Goal: Task Accomplishment & Management: Manage account settings

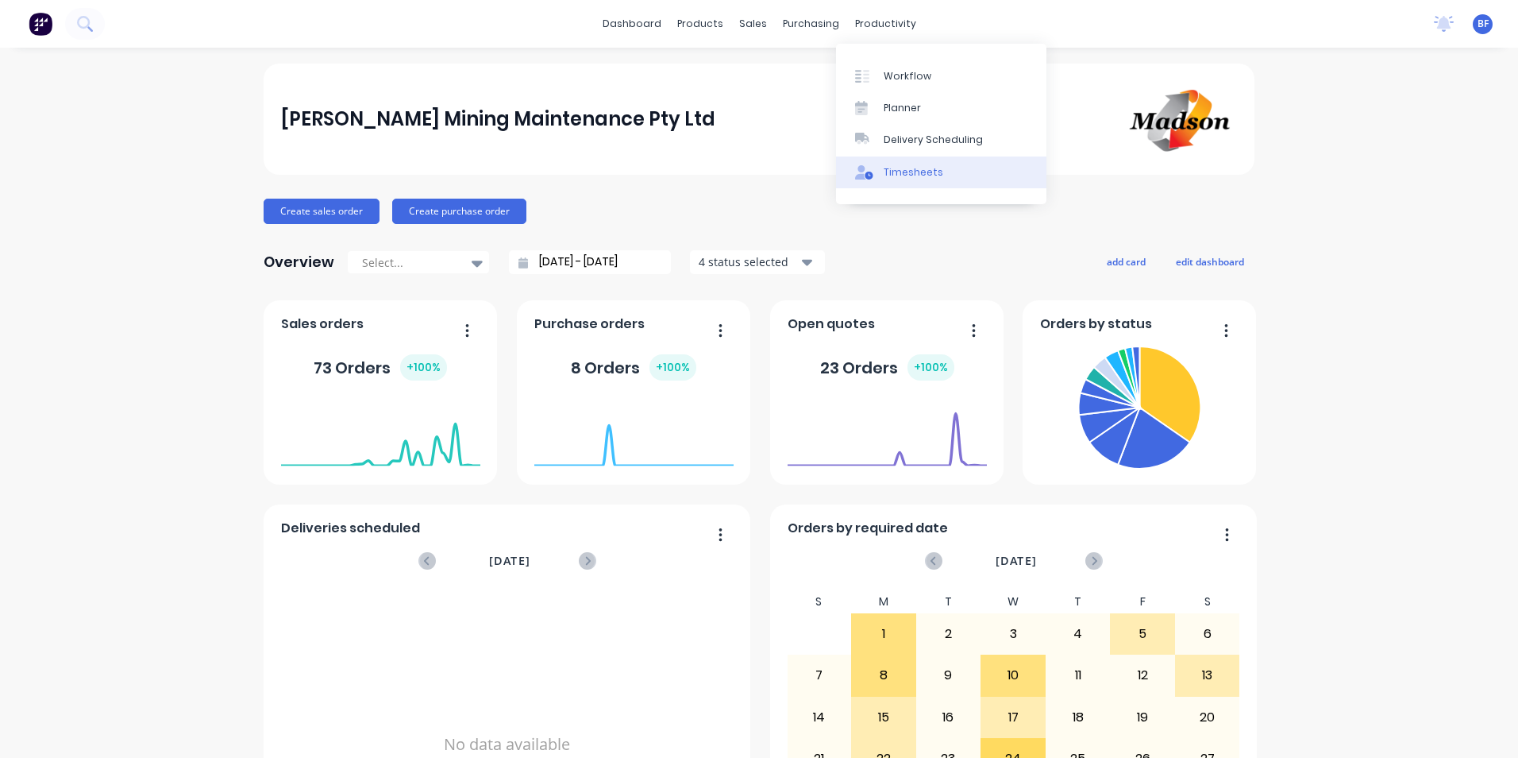
click at [908, 174] on div "Timesheets" at bounding box center [914, 172] width 60 height 14
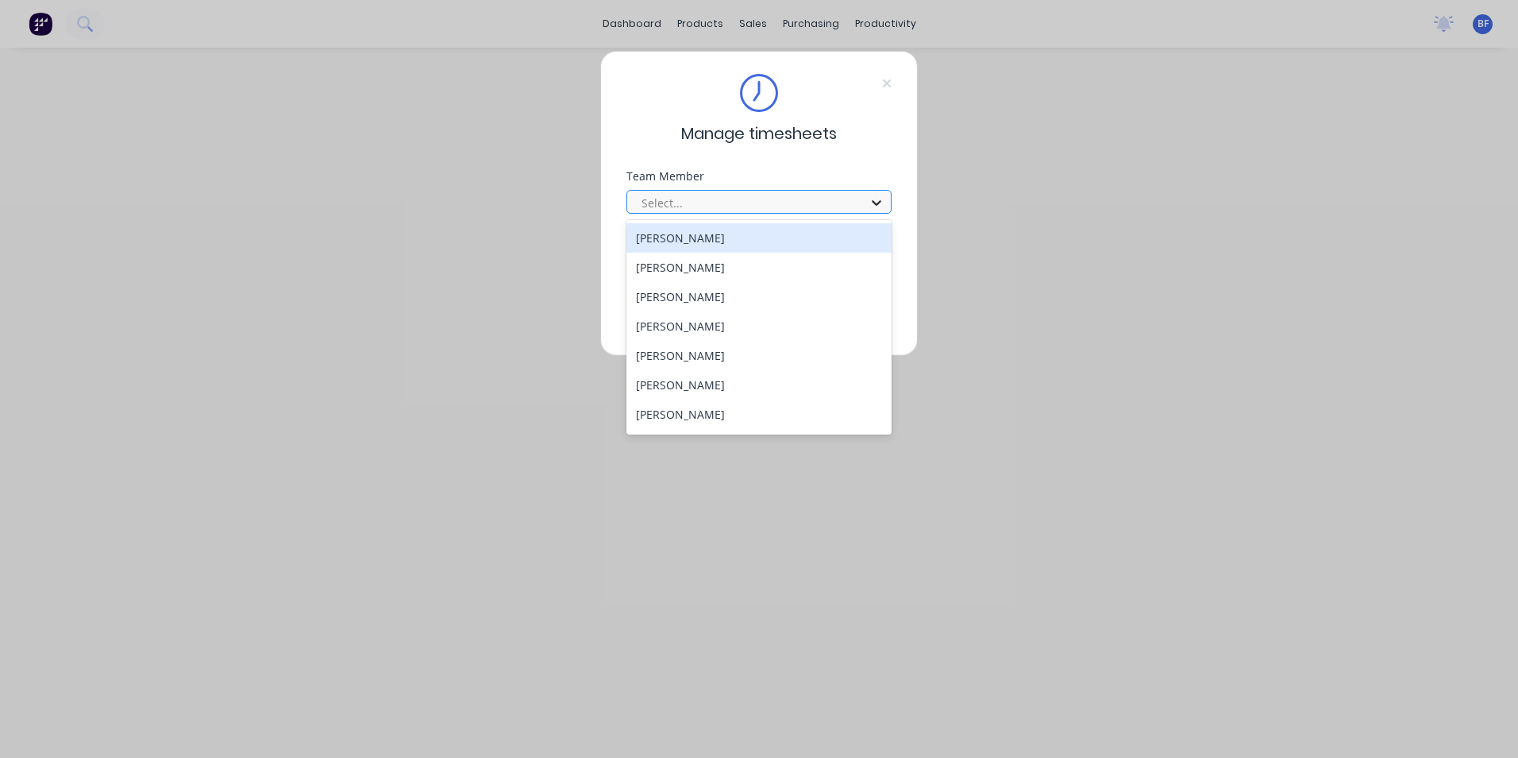
click at [877, 206] on icon at bounding box center [877, 203] width 16 height 16
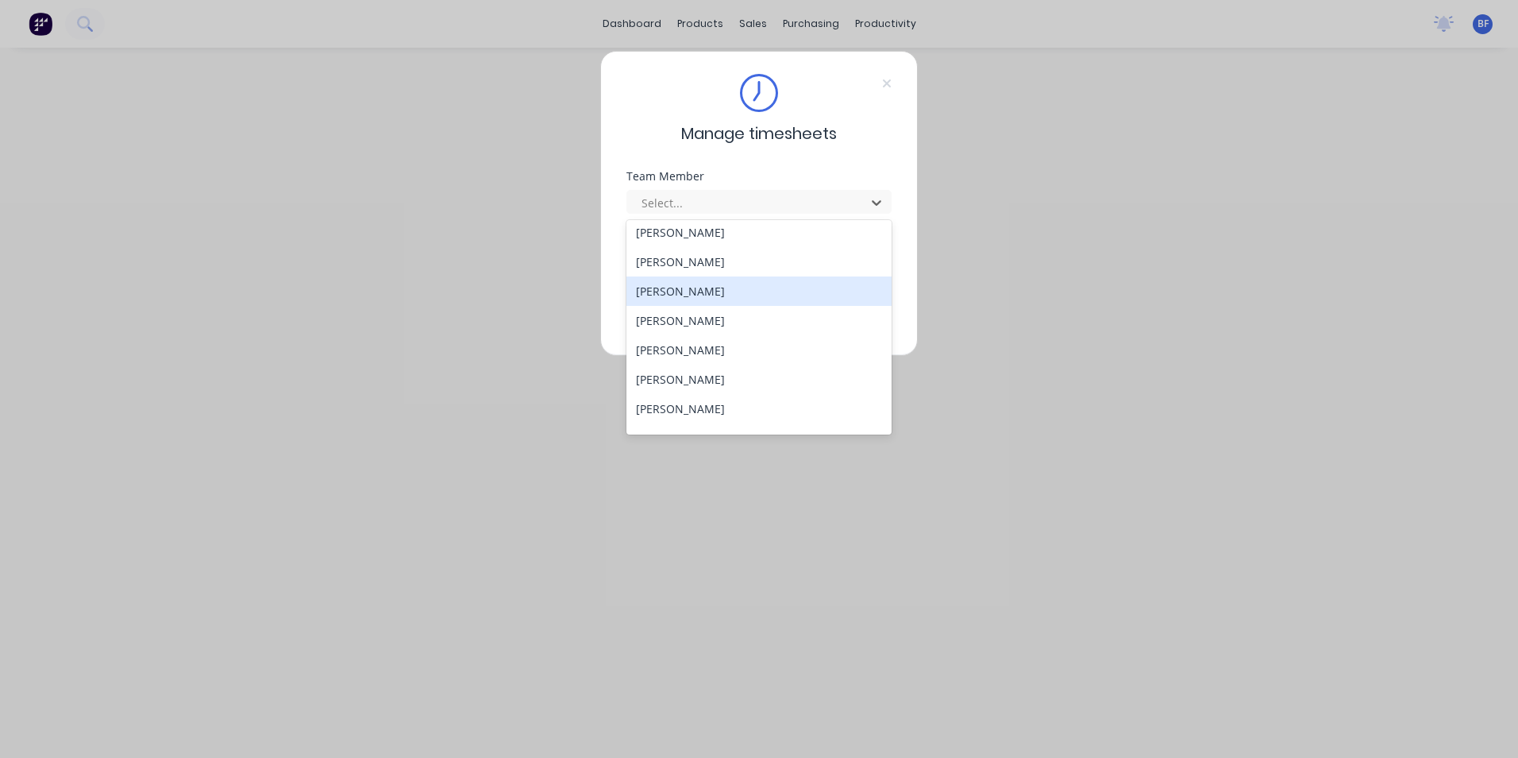
click at [685, 292] on div "[PERSON_NAME]" at bounding box center [758, 290] width 265 height 29
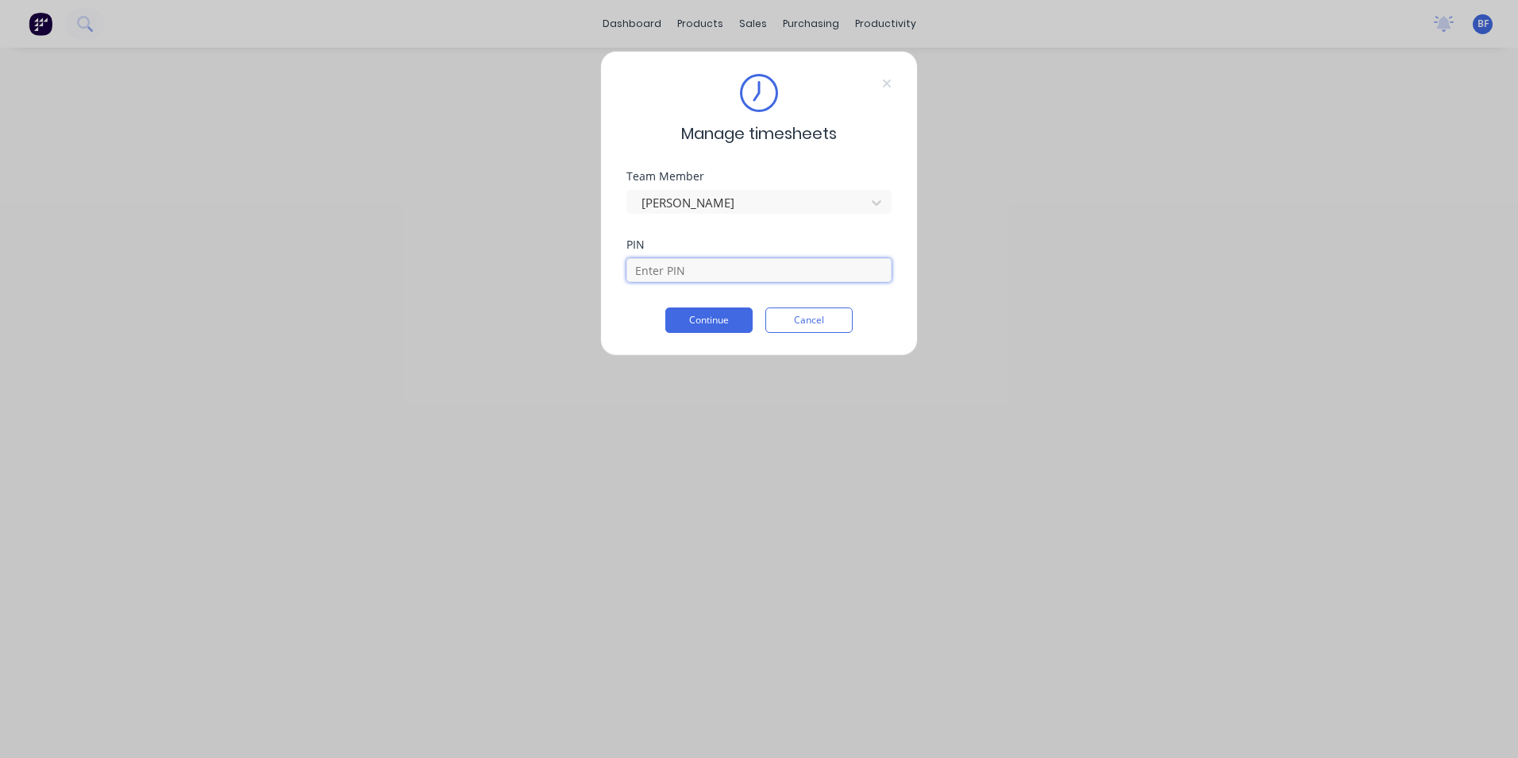
click at [686, 266] on input at bounding box center [758, 270] width 265 height 24
type input "6721"
click at [696, 324] on button "Continue" at bounding box center [708, 319] width 87 height 25
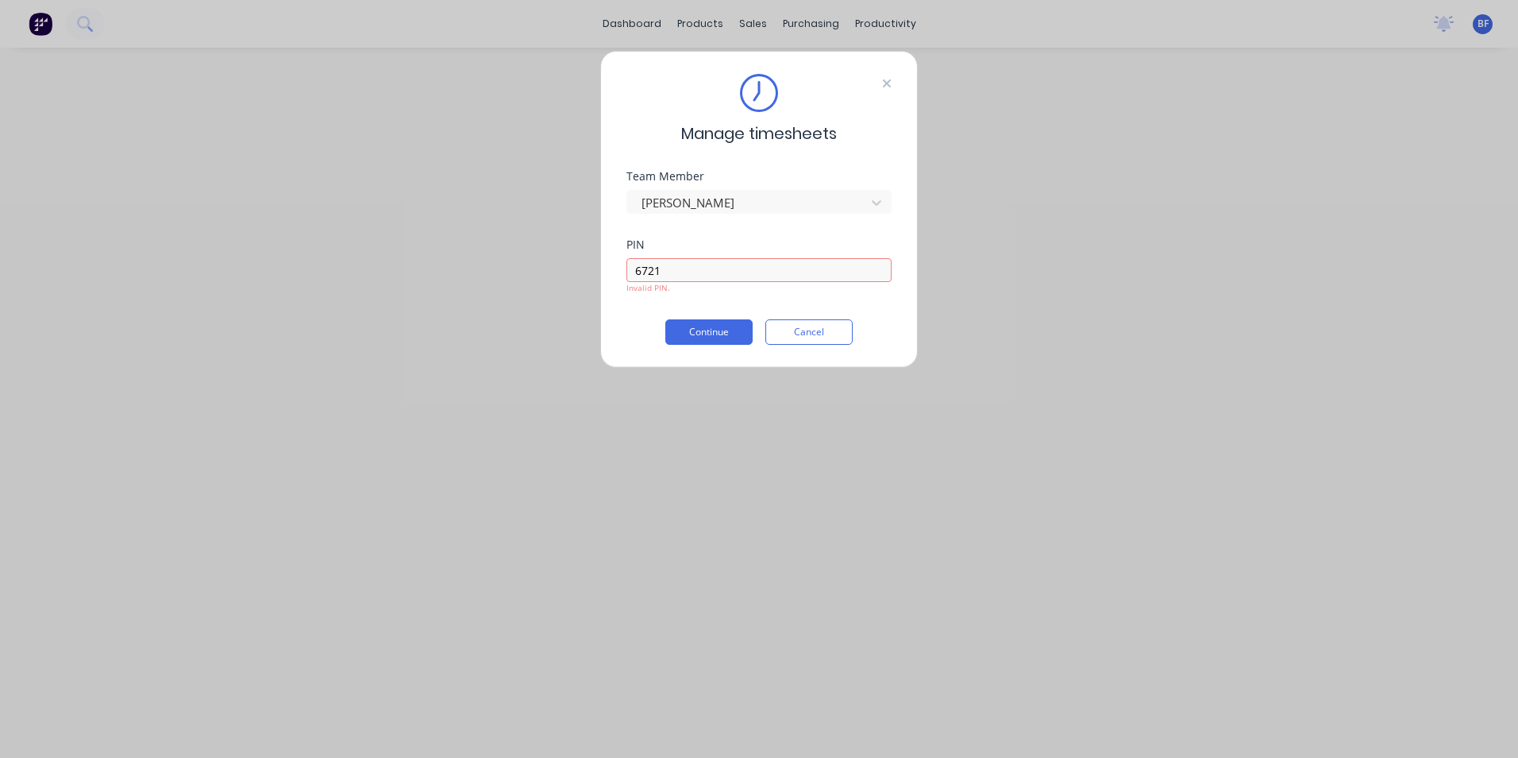
click at [887, 77] on icon at bounding box center [887, 83] width 10 height 13
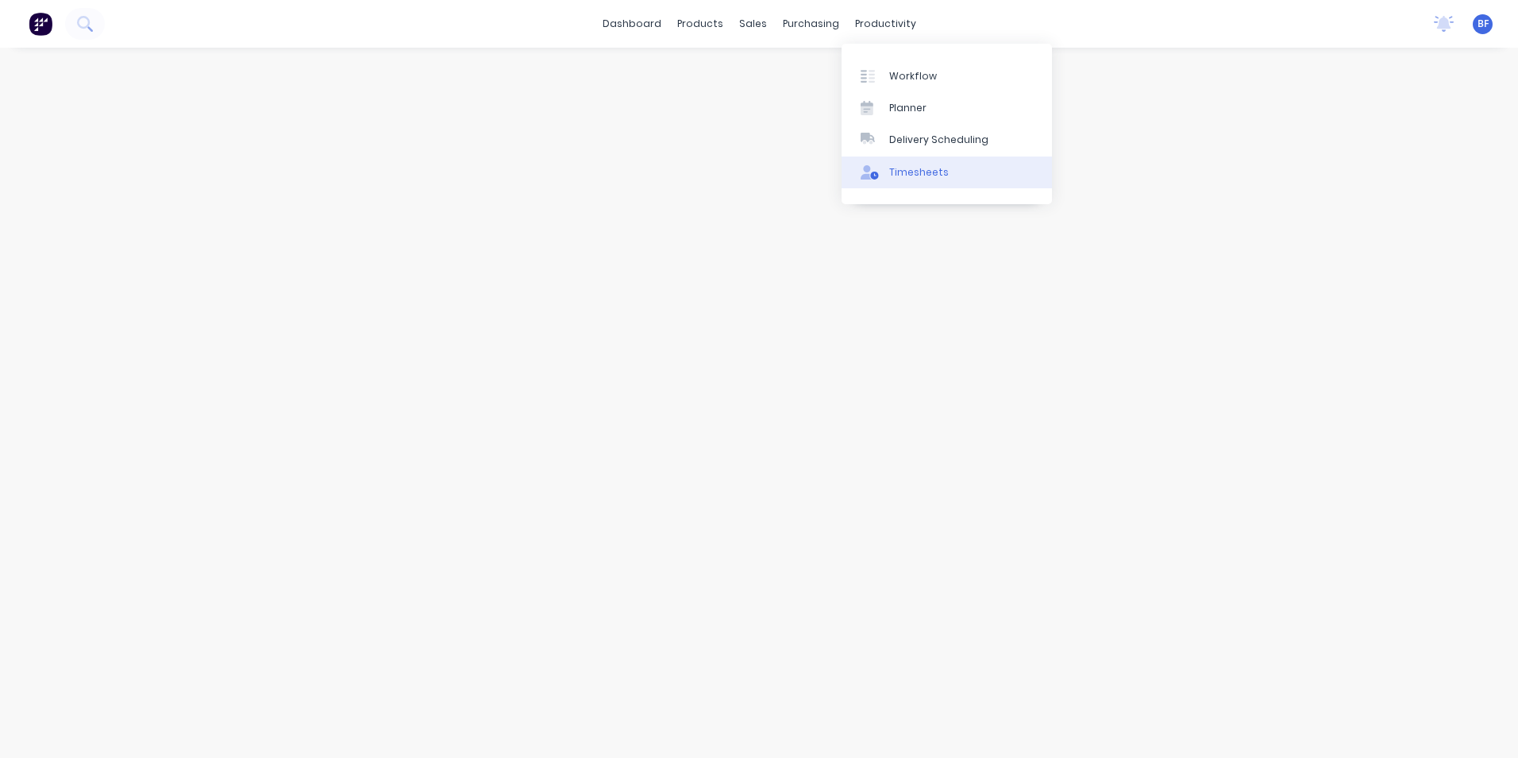
click at [904, 168] on div "Timesheets" at bounding box center [919, 172] width 60 height 14
click at [908, 173] on div "Timesheets" at bounding box center [919, 172] width 60 height 14
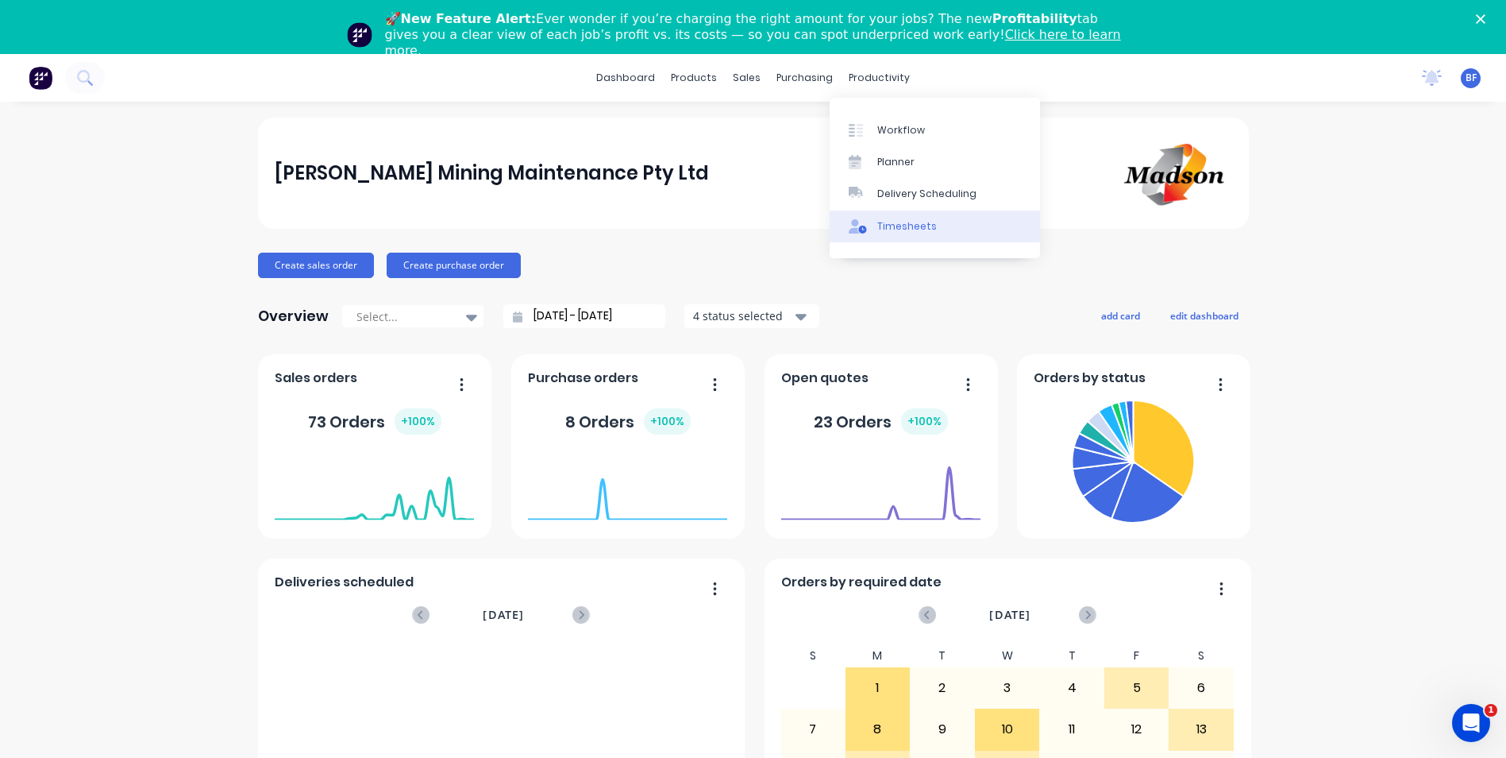
click at [904, 226] on div "Timesheets" at bounding box center [907, 226] width 60 height 14
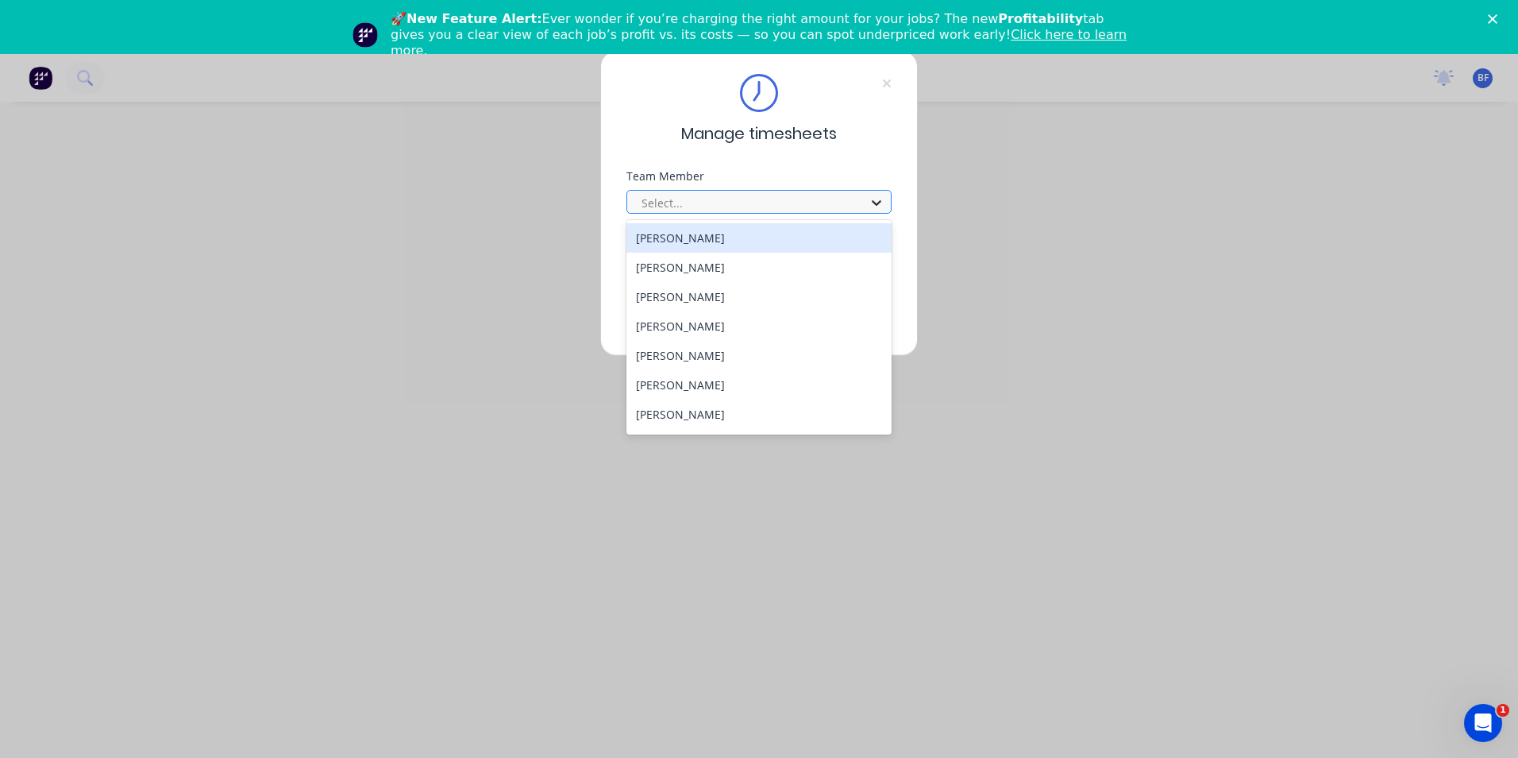
click at [877, 203] on icon at bounding box center [877, 203] width 10 height 6
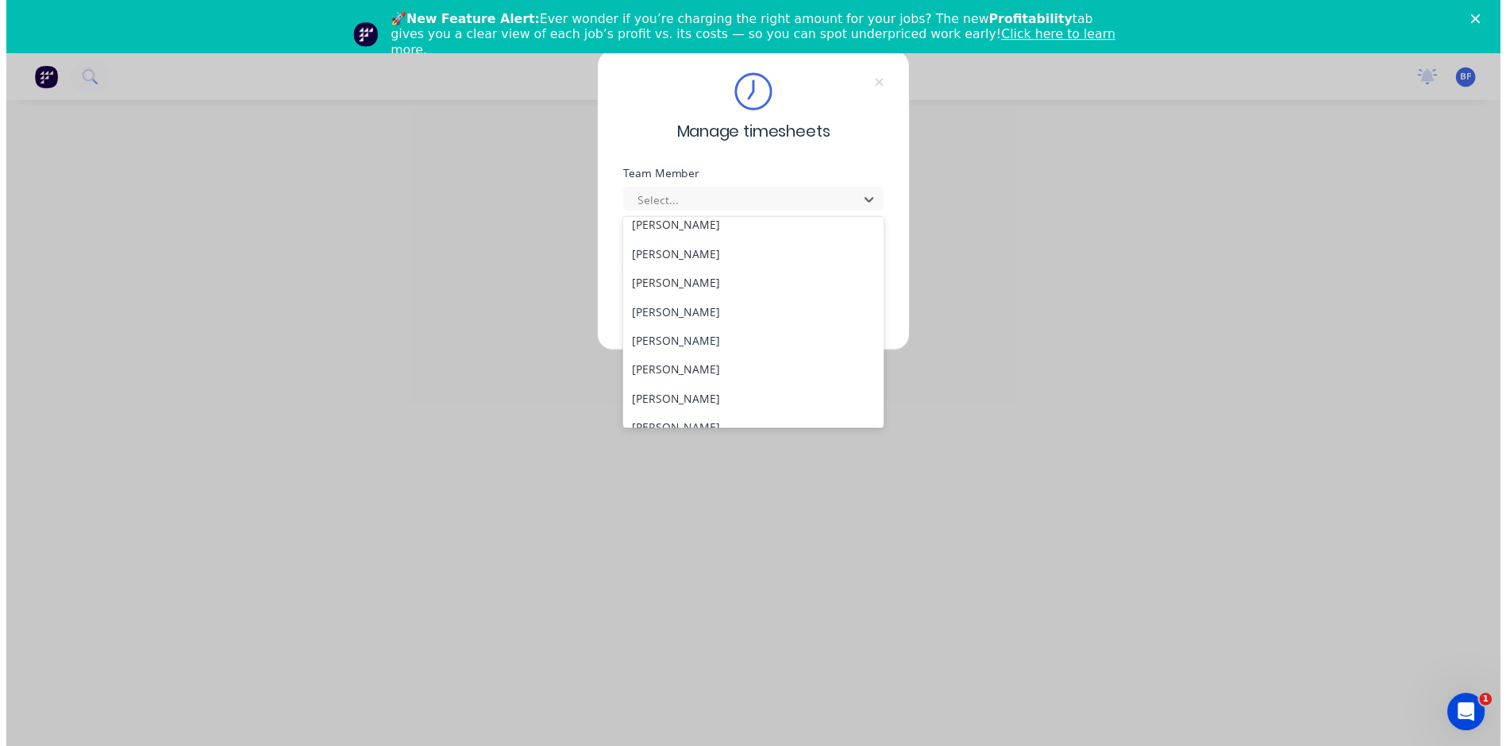
scroll to position [397, 0]
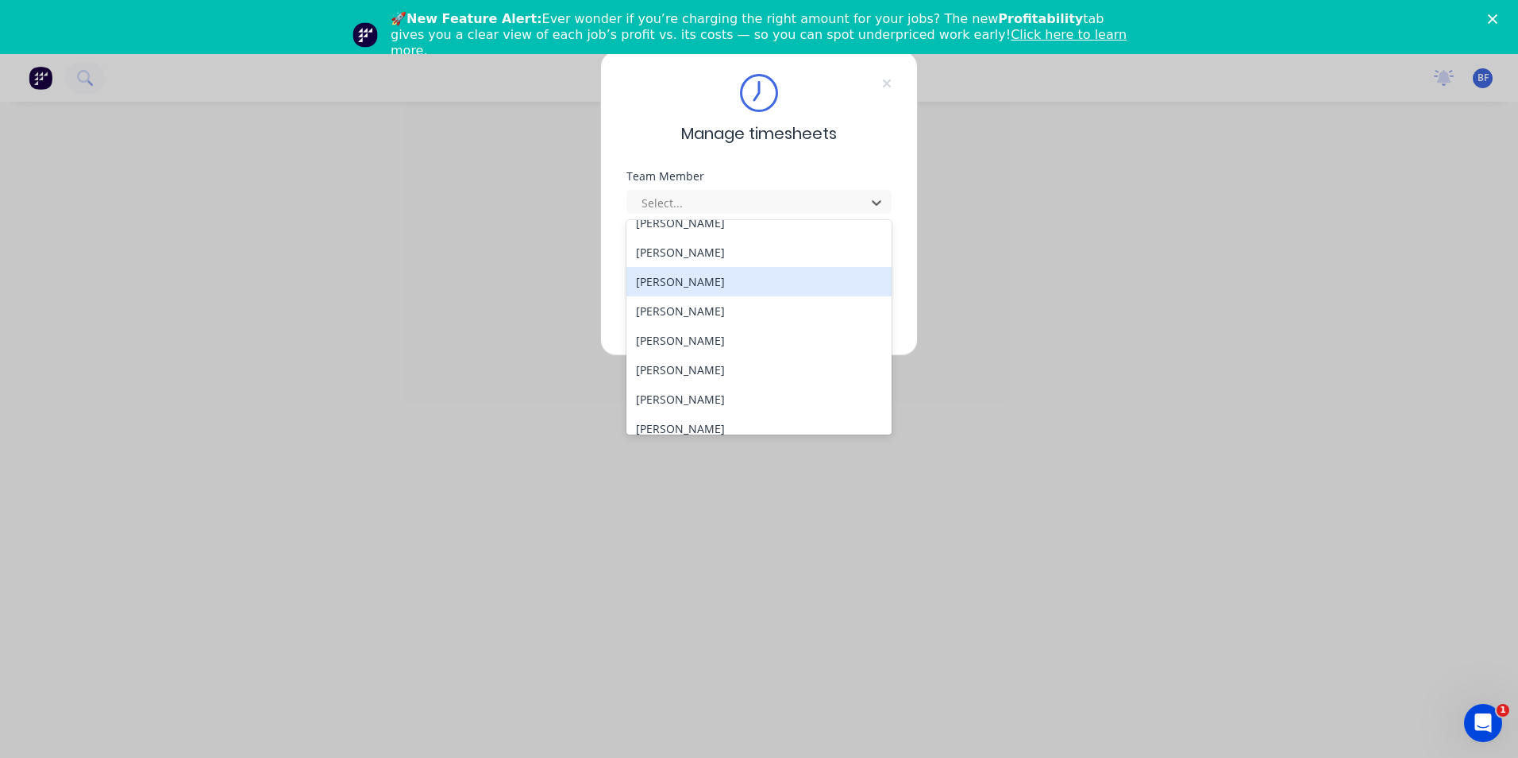
click at [708, 283] on div "[PERSON_NAME]" at bounding box center [758, 281] width 265 height 29
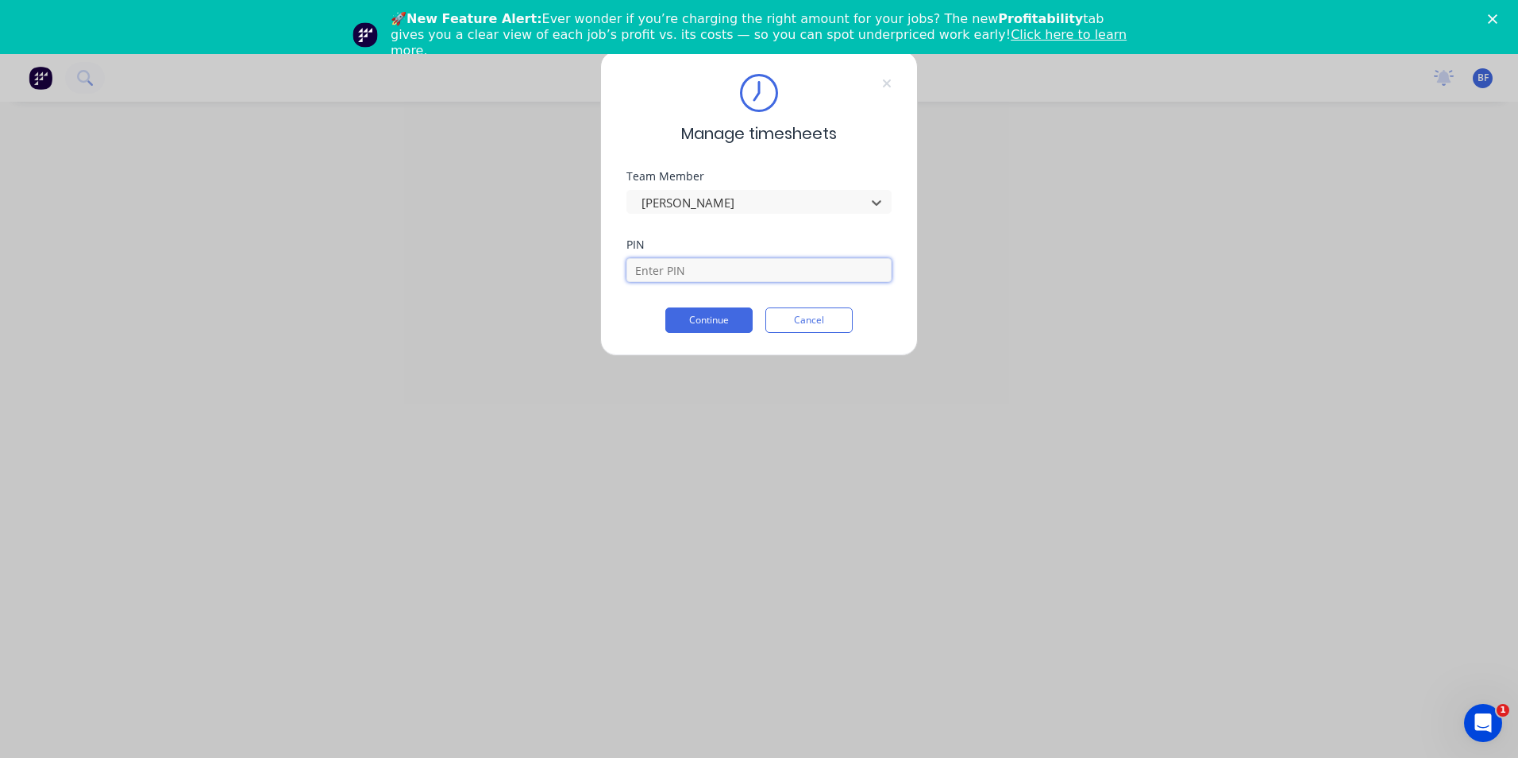
click at [700, 271] on input at bounding box center [758, 270] width 265 height 24
type input "B"
click at [807, 325] on button "Cancel" at bounding box center [808, 319] width 87 height 25
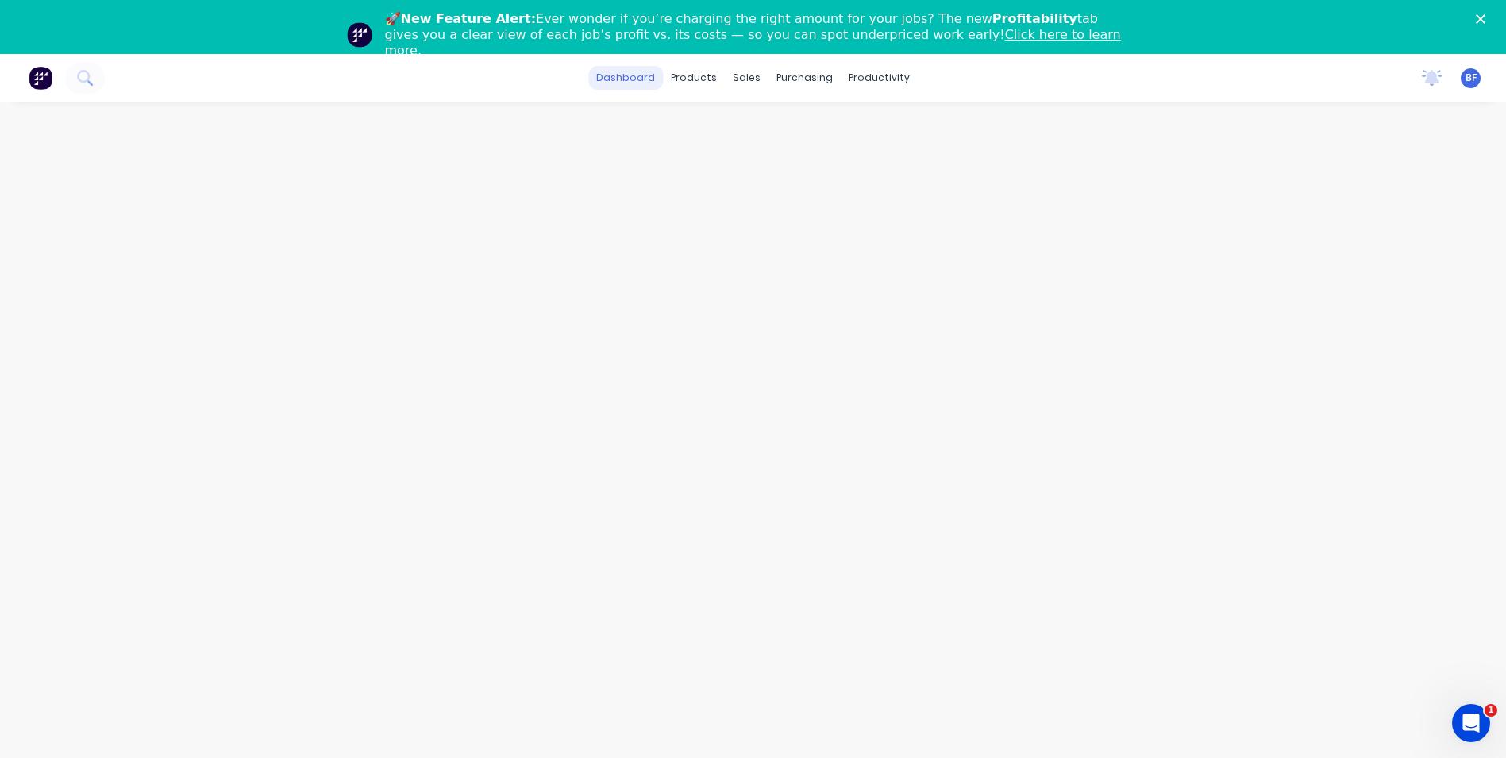
click at [627, 78] on link "dashboard" at bounding box center [625, 78] width 75 height 24
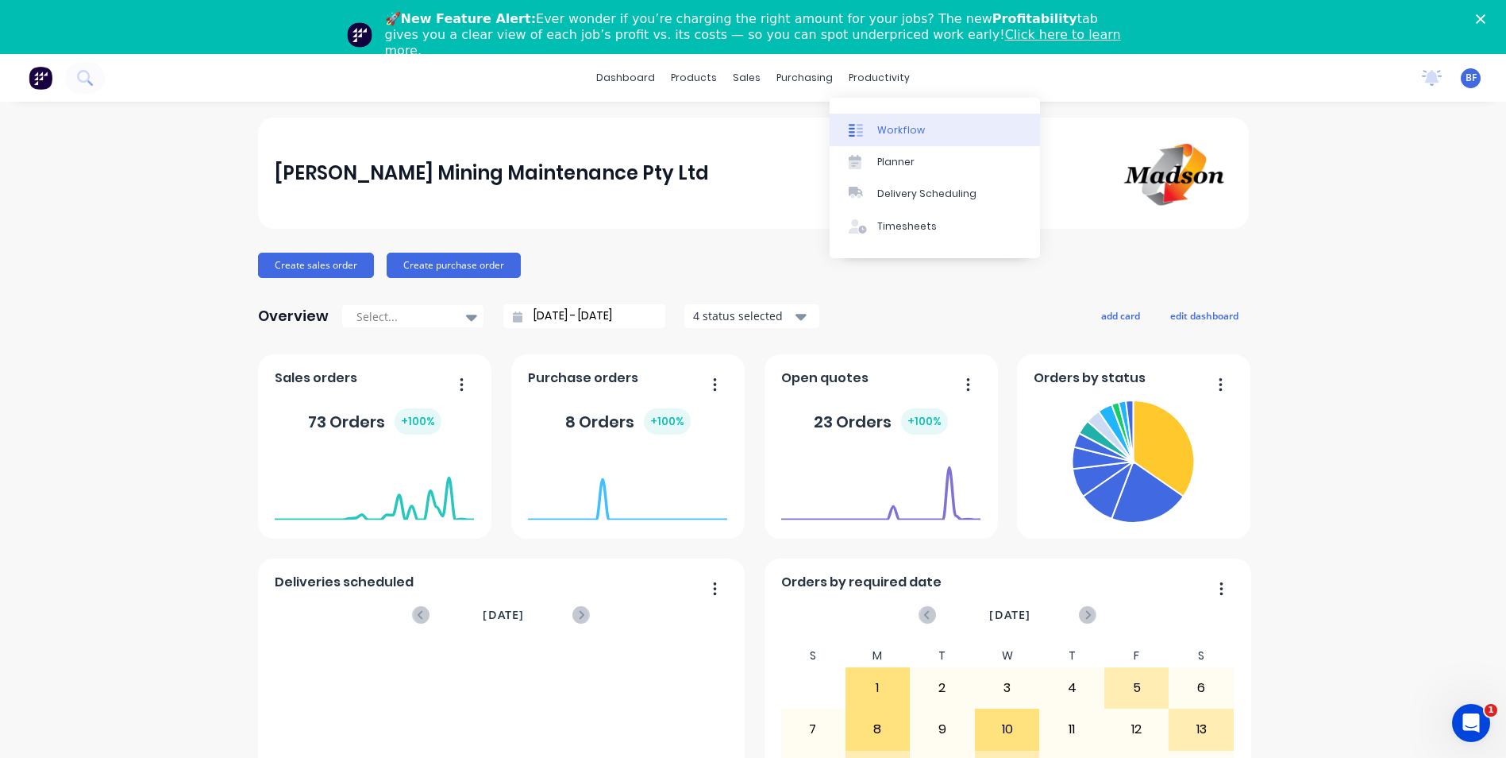
click at [898, 130] on div "Workflow" at bounding box center [901, 130] width 48 height 14
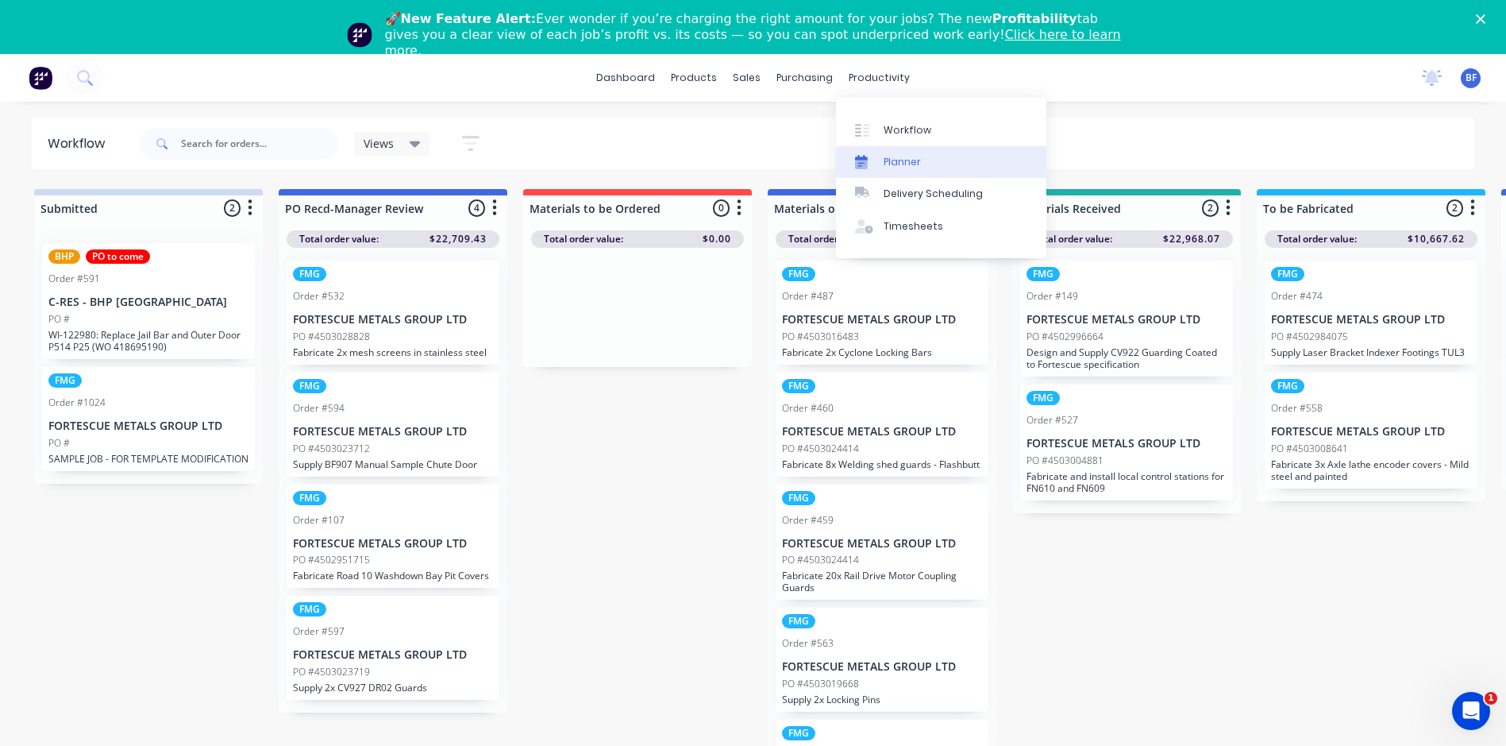
click at [904, 159] on div "Planner" at bounding box center [902, 162] width 37 height 14
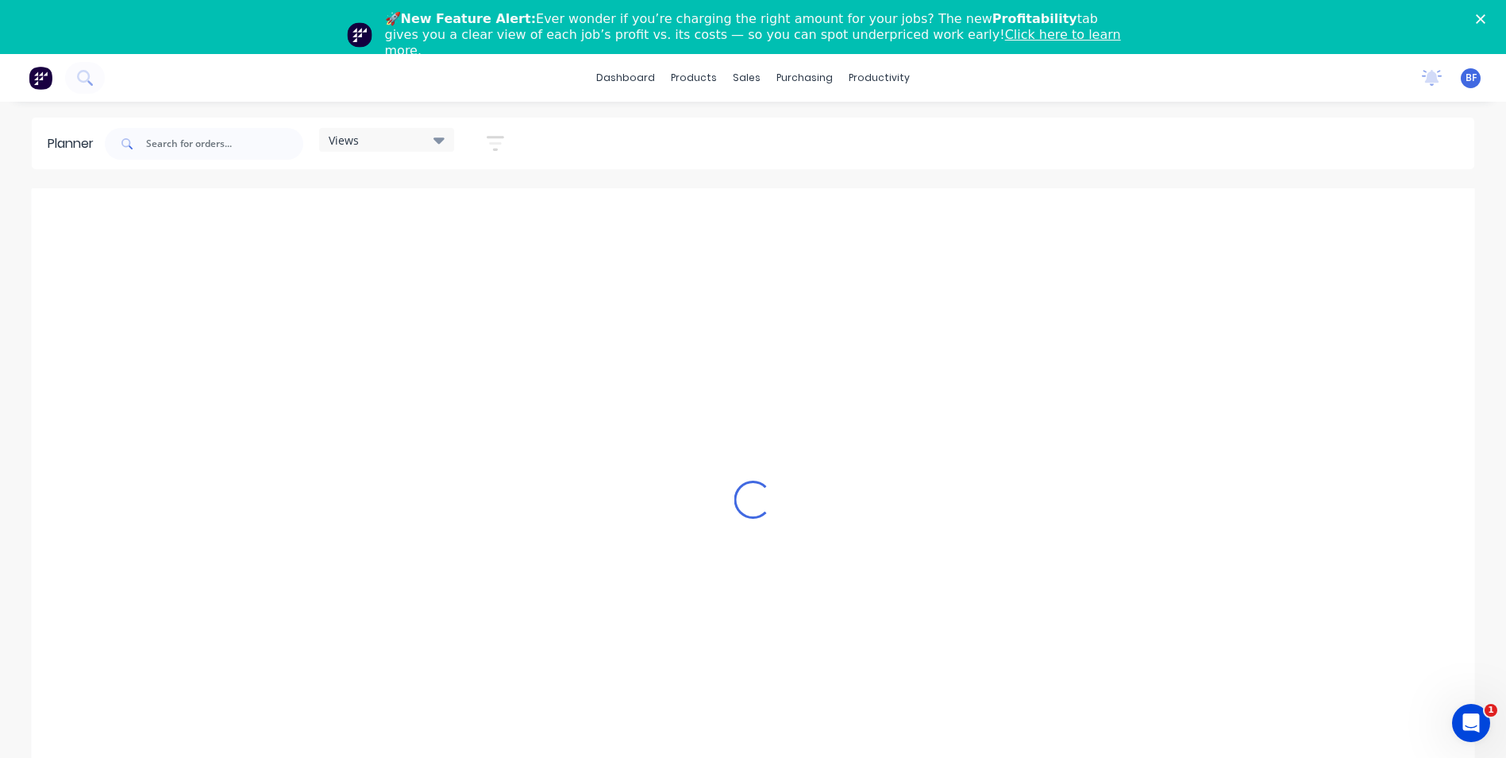
scroll to position [0, 2796]
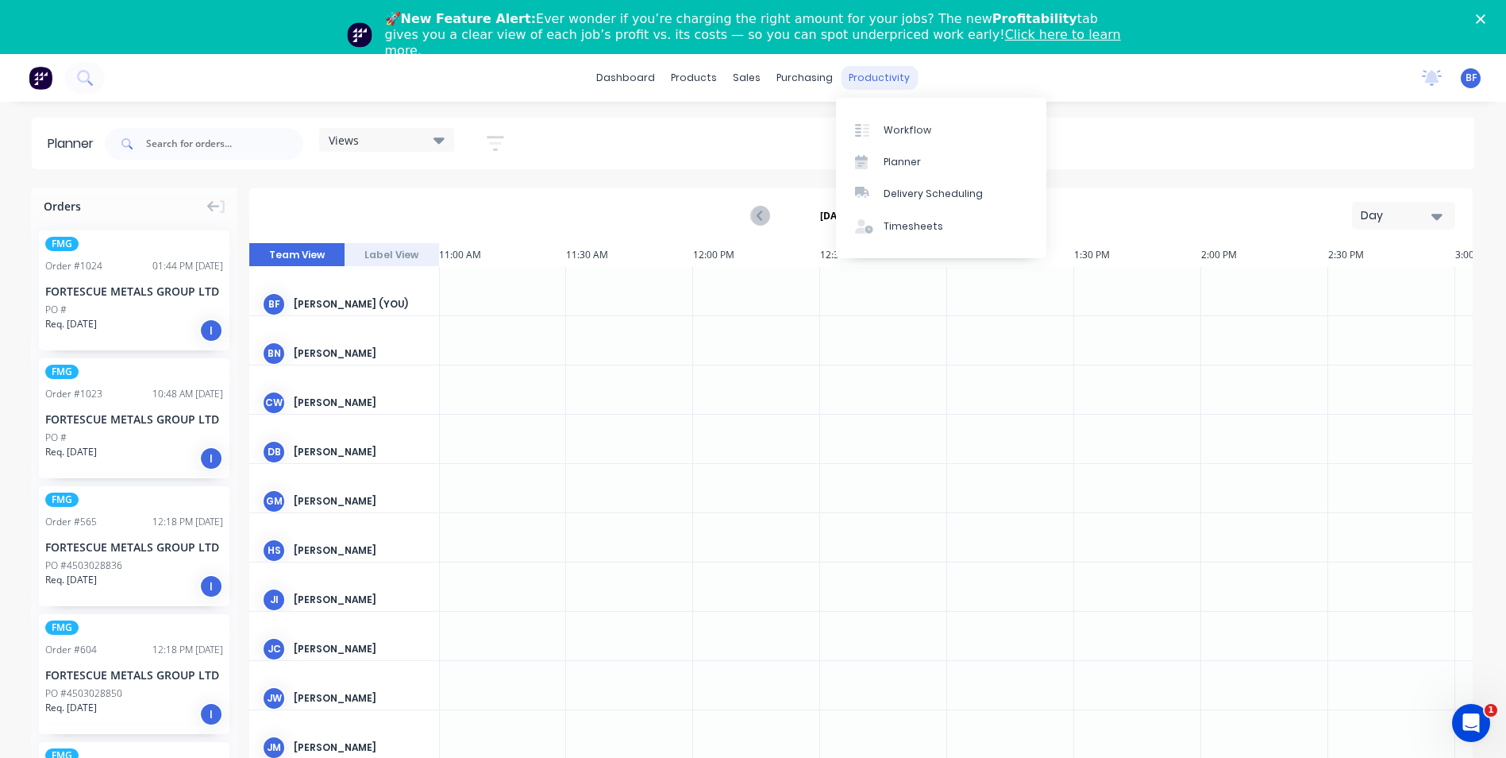
click at [885, 79] on div "productivity" at bounding box center [879, 78] width 77 height 24
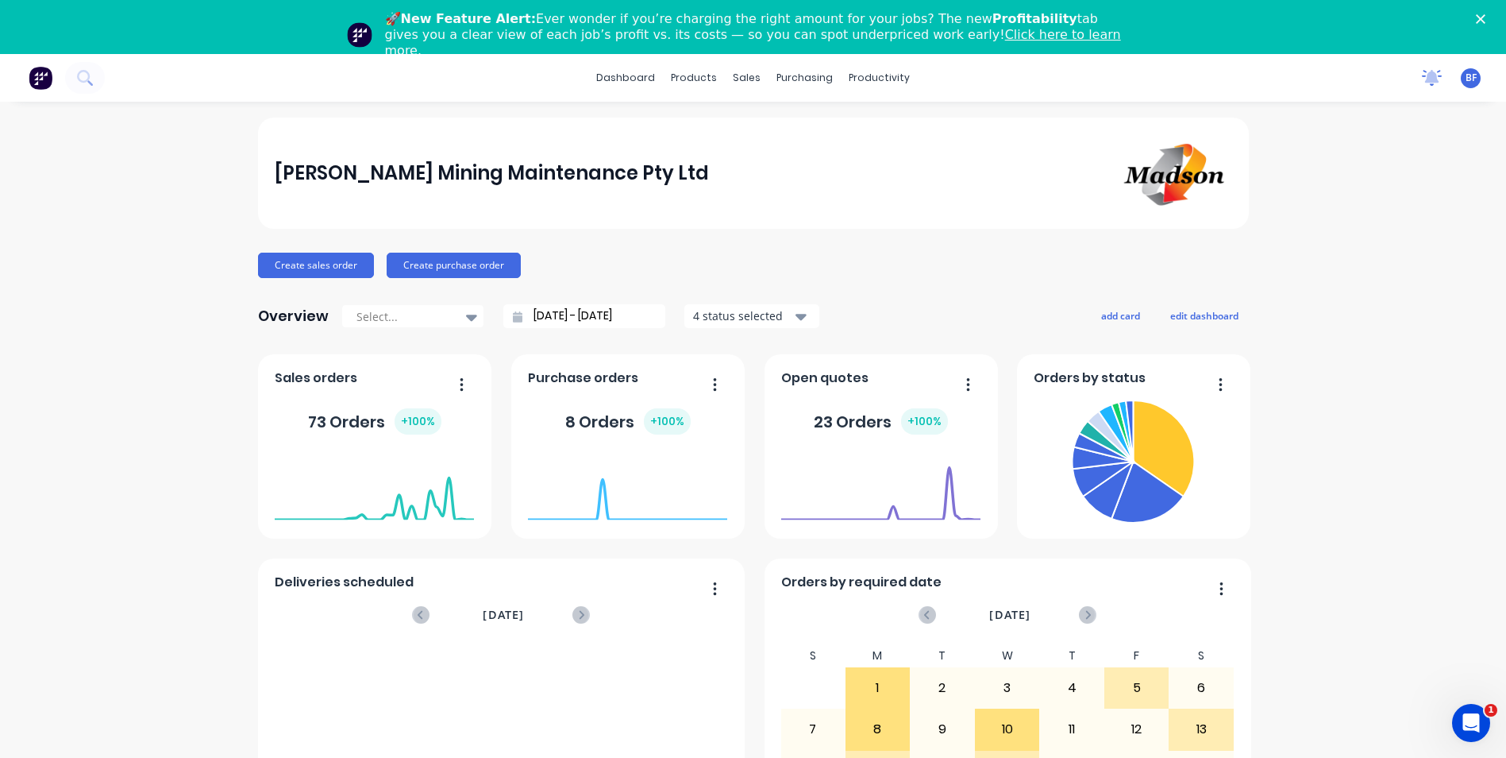
click at [1425, 81] on icon at bounding box center [1432, 76] width 14 height 13
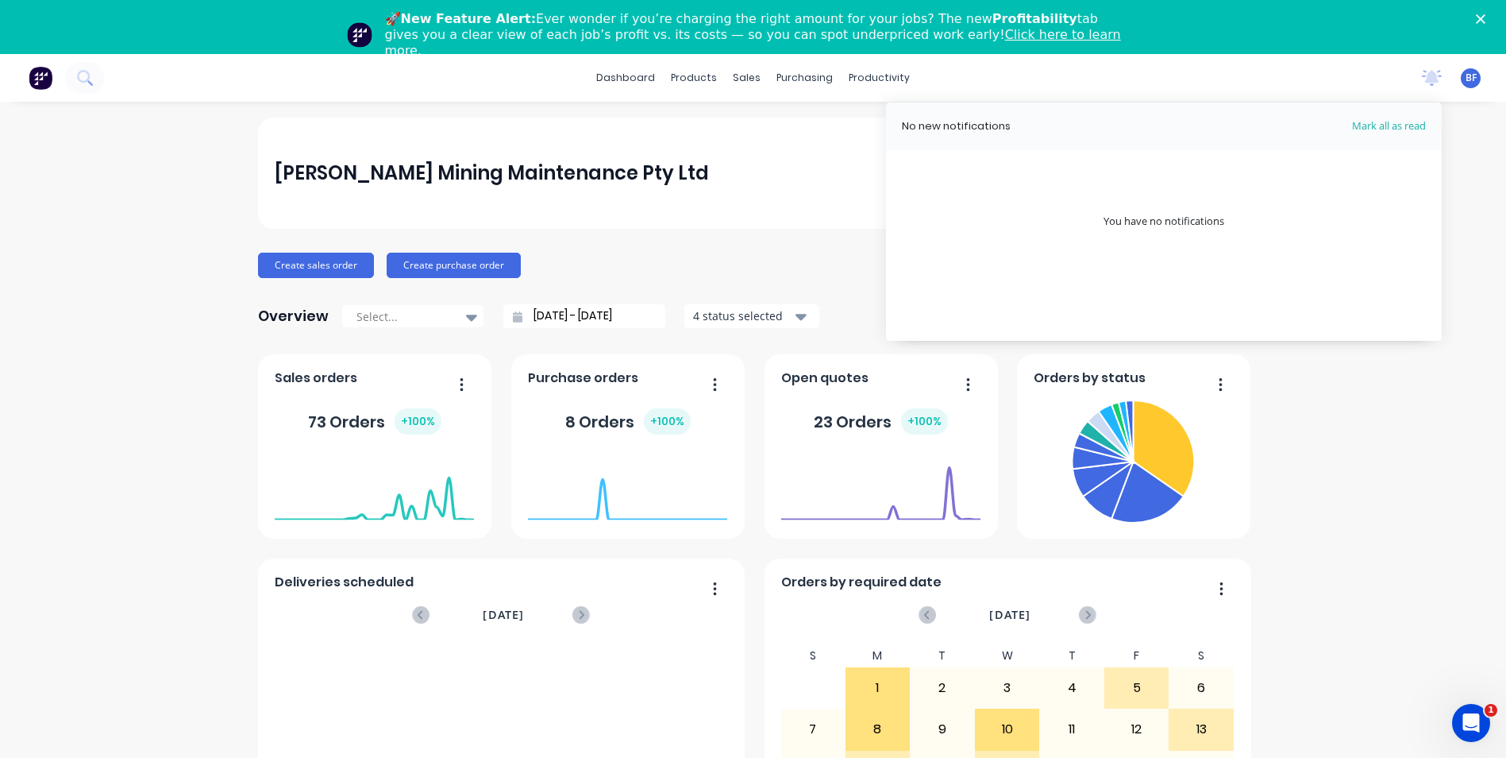
click at [1466, 81] on span "BF" at bounding box center [1471, 78] width 11 height 14
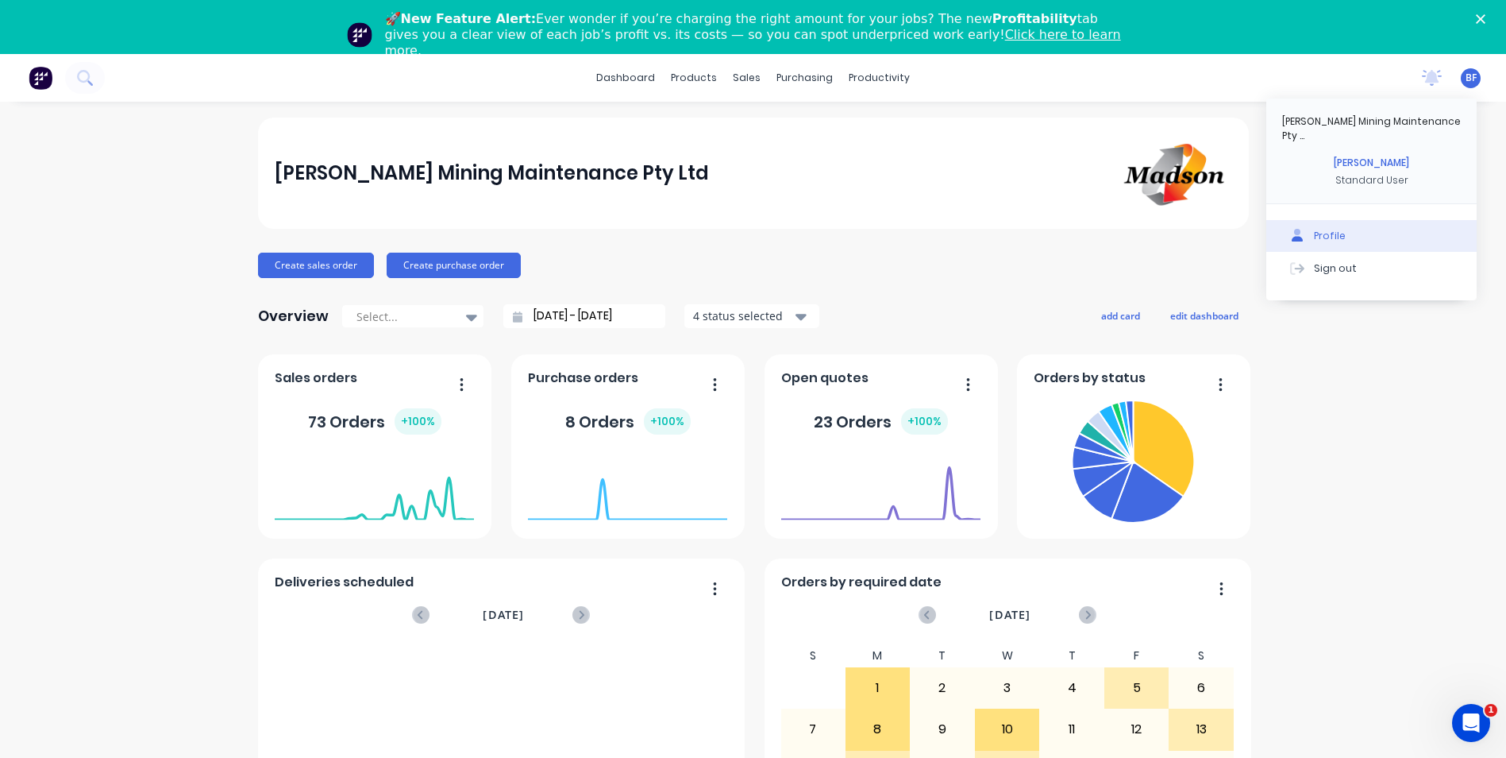
click at [1326, 229] on div "Profile" at bounding box center [1330, 236] width 32 height 14
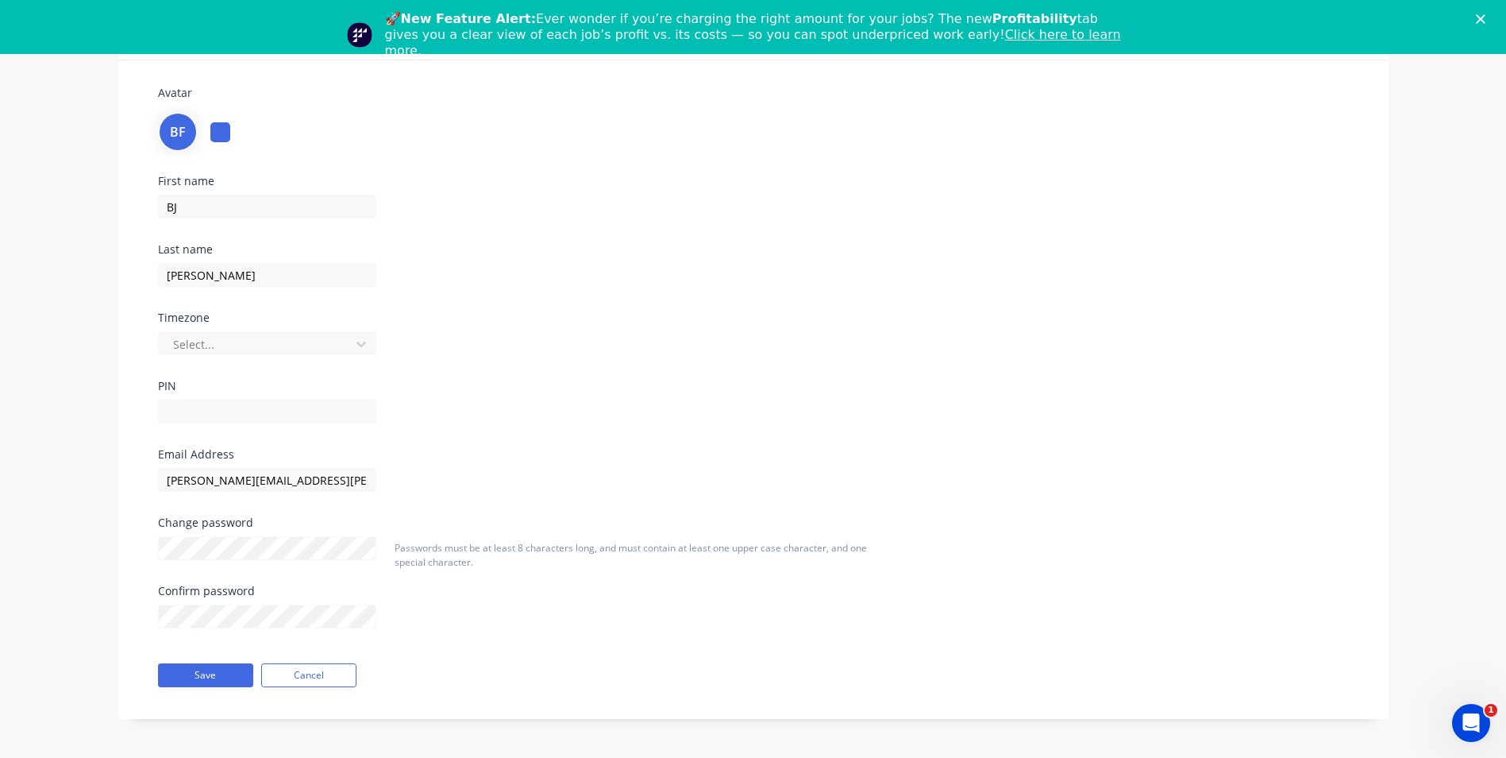
scroll to position [110, 0]
click at [194, 404] on input "text" at bounding box center [267, 411] width 218 height 24
type input "6721"
click at [215, 673] on button "Save" at bounding box center [205, 674] width 95 height 24
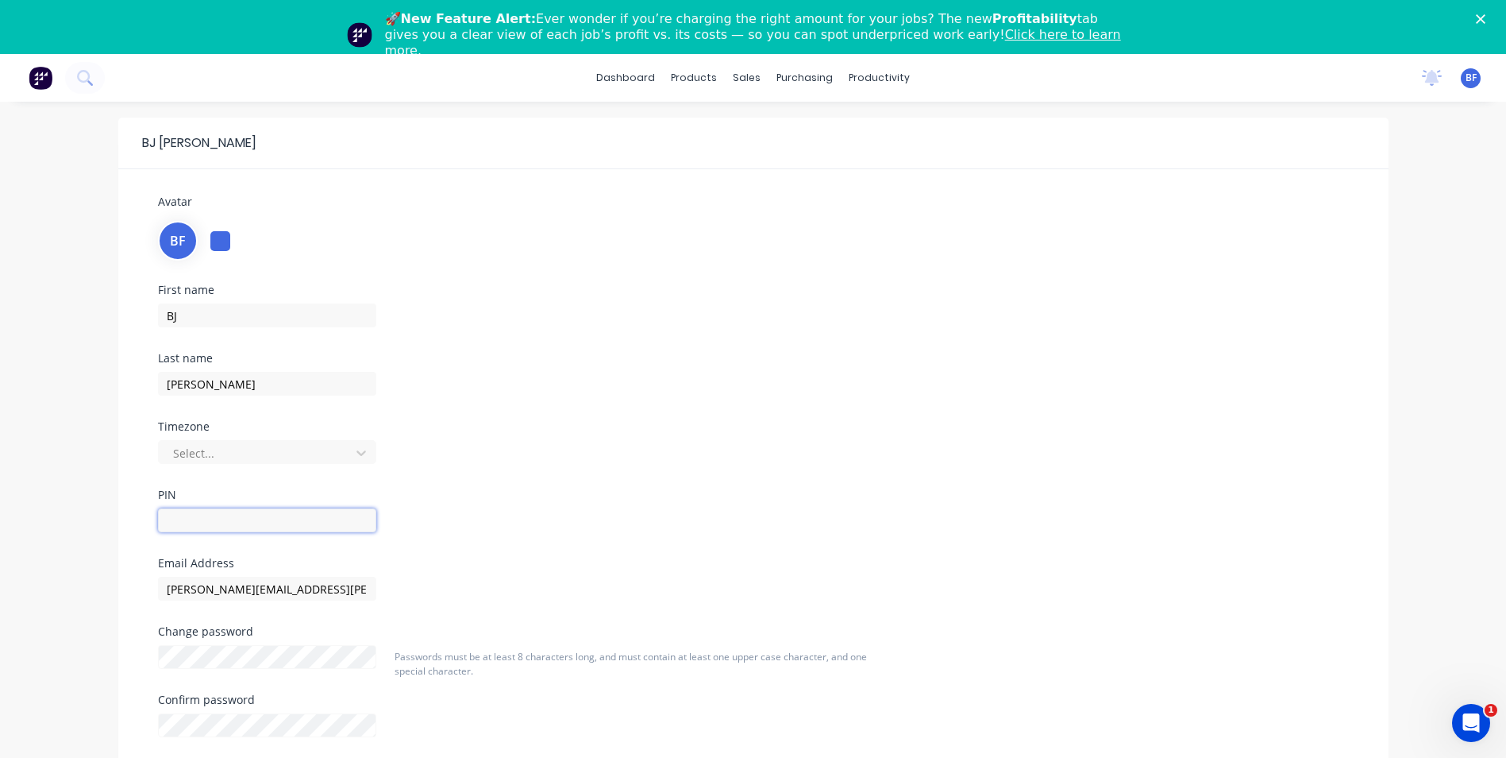
click at [195, 522] on input "text" at bounding box center [267, 520] width 218 height 24
type input "6721"
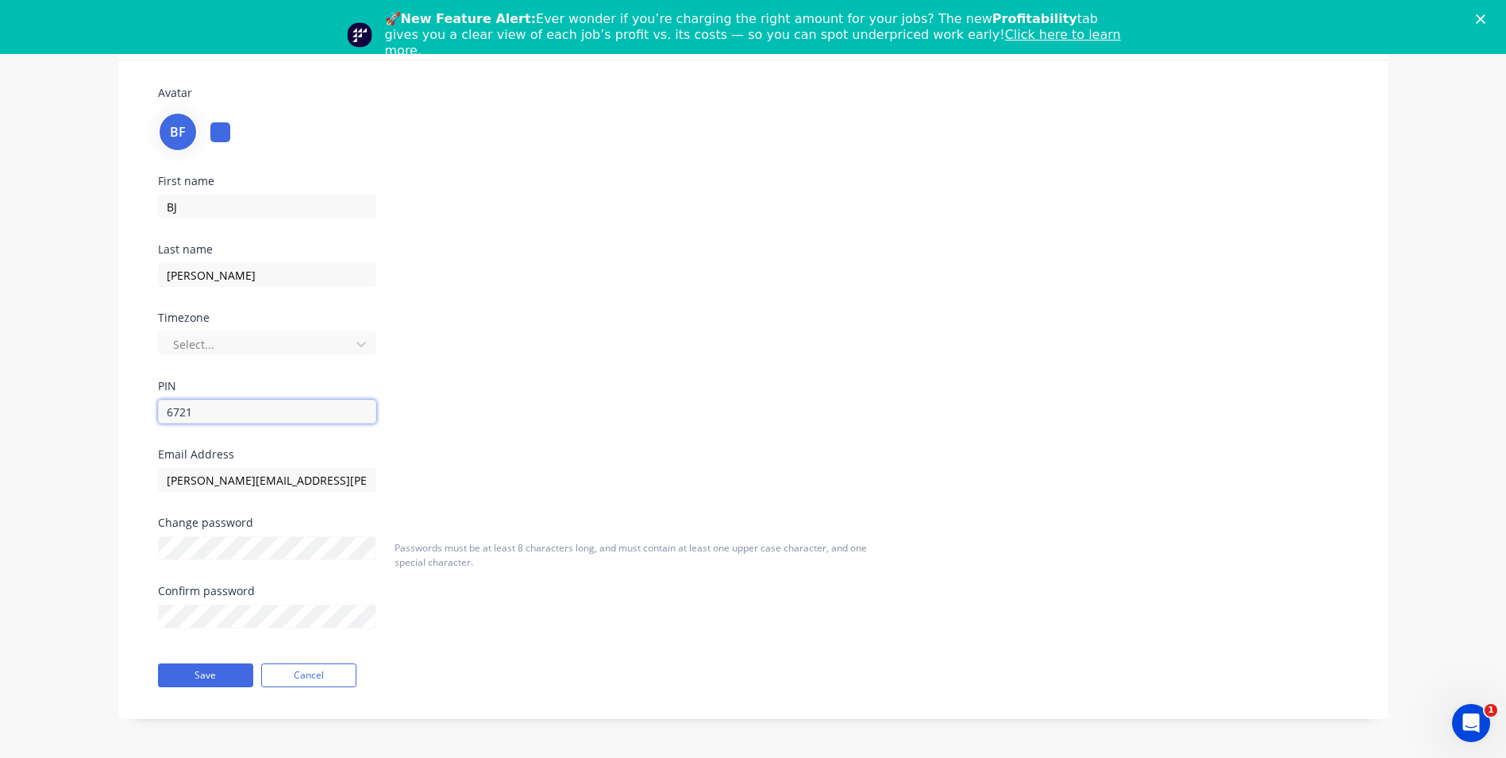
scroll to position [110, 0]
click at [227, 675] on button "Save" at bounding box center [205, 674] width 95 height 24
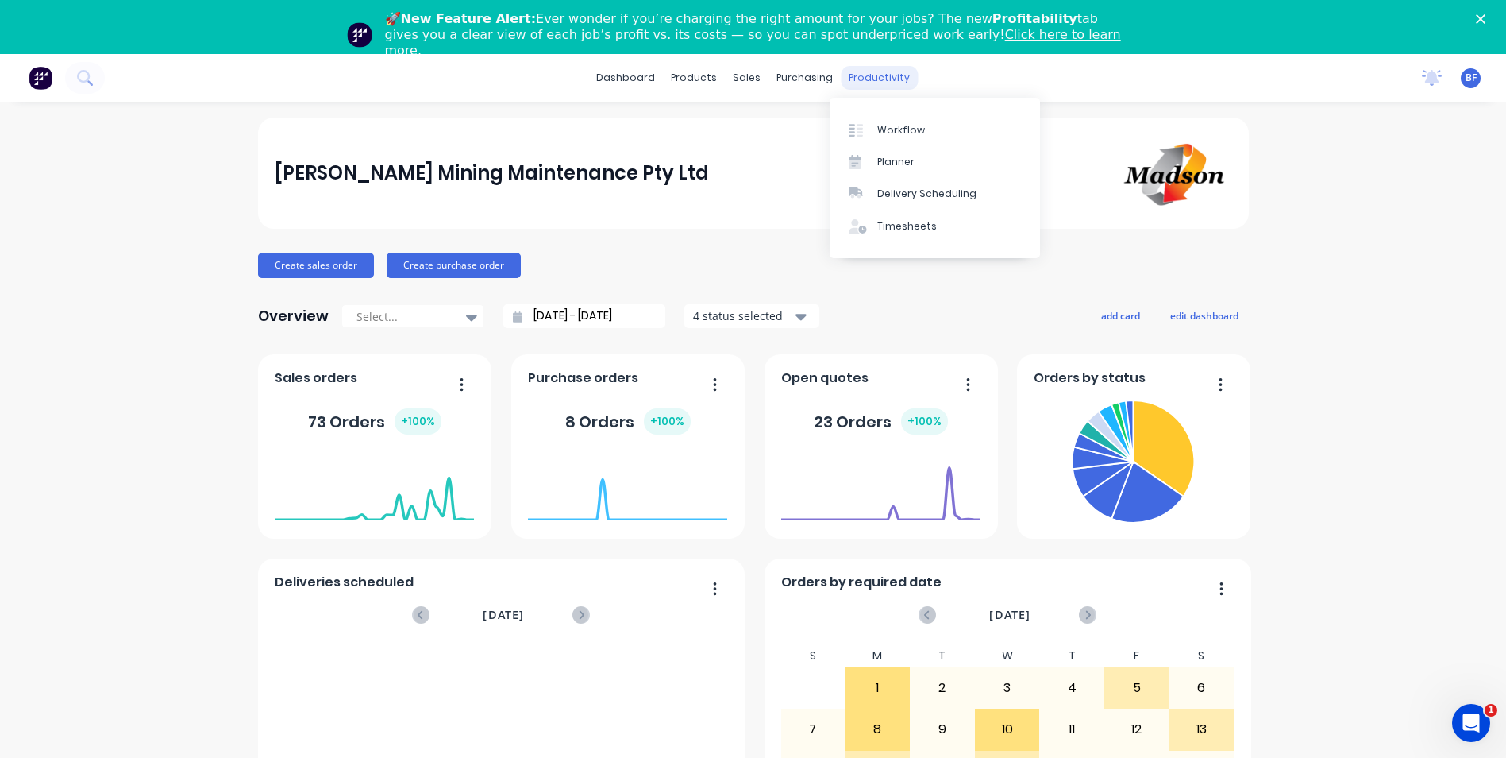
click at [870, 77] on div "productivity" at bounding box center [879, 78] width 77 height 24
click at [918, 222] on div "Timesheets" at bounding box center [907, 226] width 60 height 14
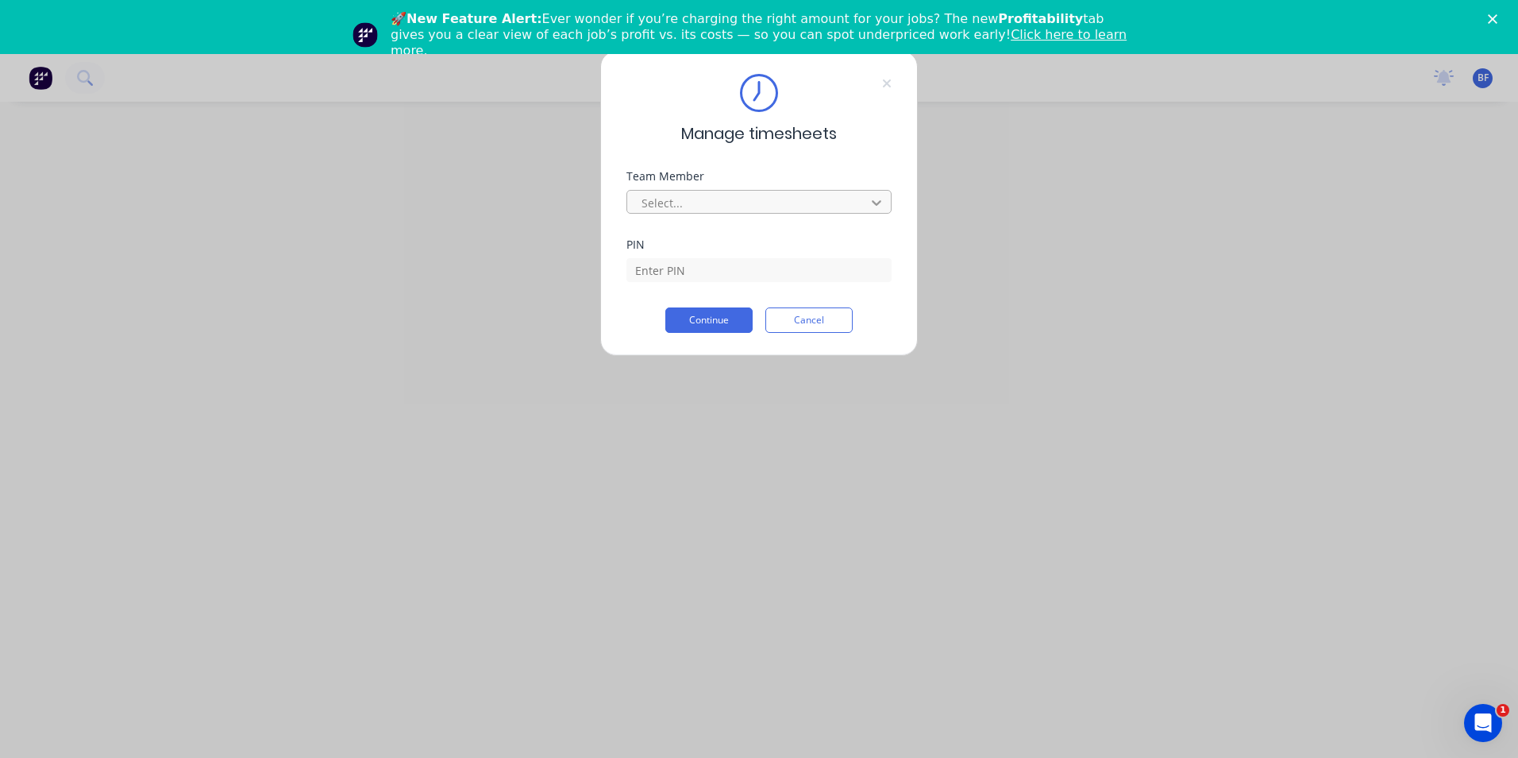
click at [877, 198] on icon at bounding box center [877, 203] width 16 height 16
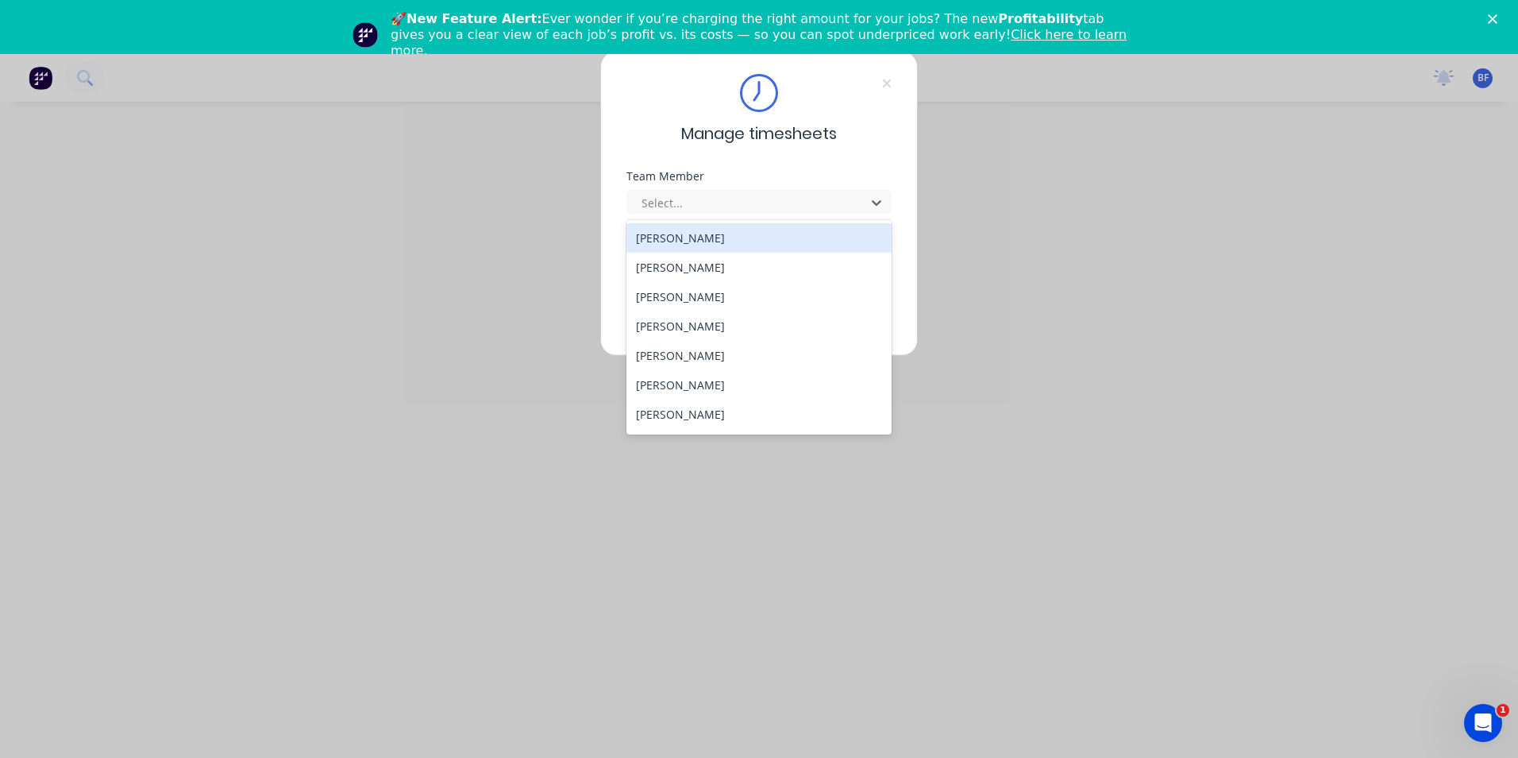
click at [705, 237] on div "[PERSON_NAME]" at bounding box center [758, 237] width 265 height 29
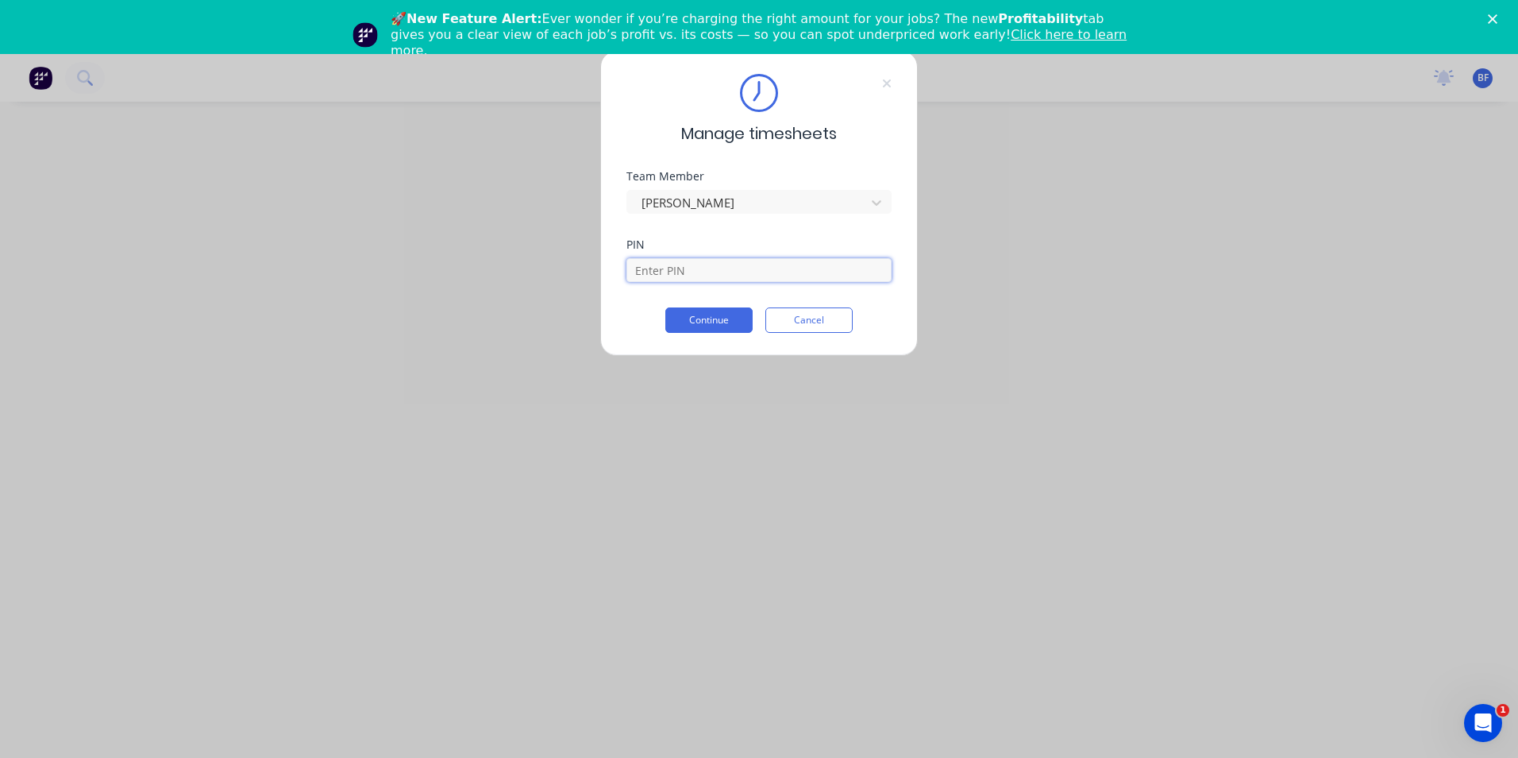
click at [715, 274] on input at bounding box center [758, 270] width 265 height 24
type input "6721"
click at [686, 323] on button "Continue" at bounding box center [708, 319] width 87 height 25
click at [875, 201] on icon at bounding box center [877, 203] width 16 height 16
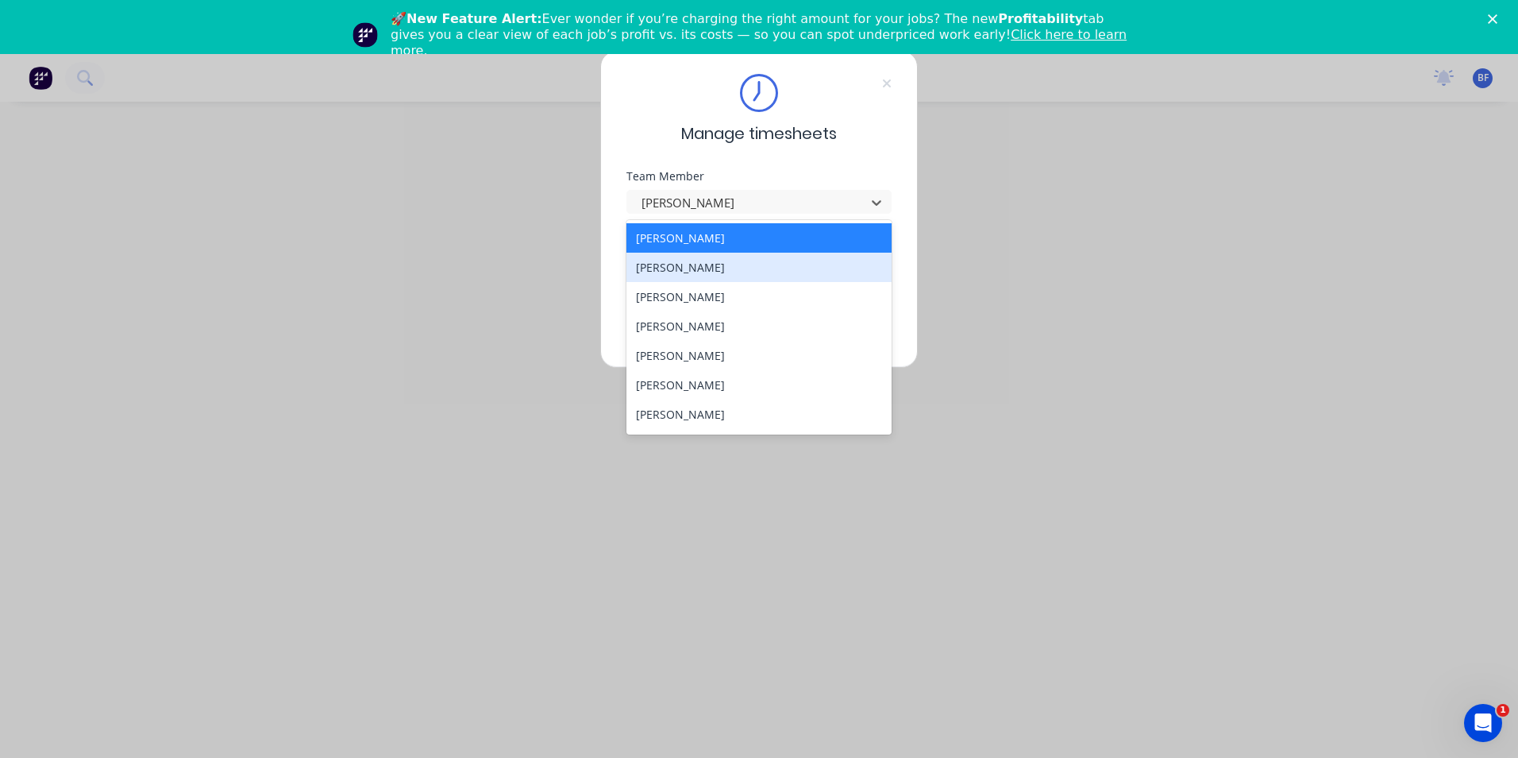
drag, startPoint x: 879, startPoint y: 261, endPoint x: 887, endPoint y: 415, distance: 154.2
click at [887, 415] on div "BJ Fleck Bryson Noble Clint Ward Dennis Bambridge Gavin Myers Hayden Stephens J…" at bounding box center [758, 327] width 265 height 214
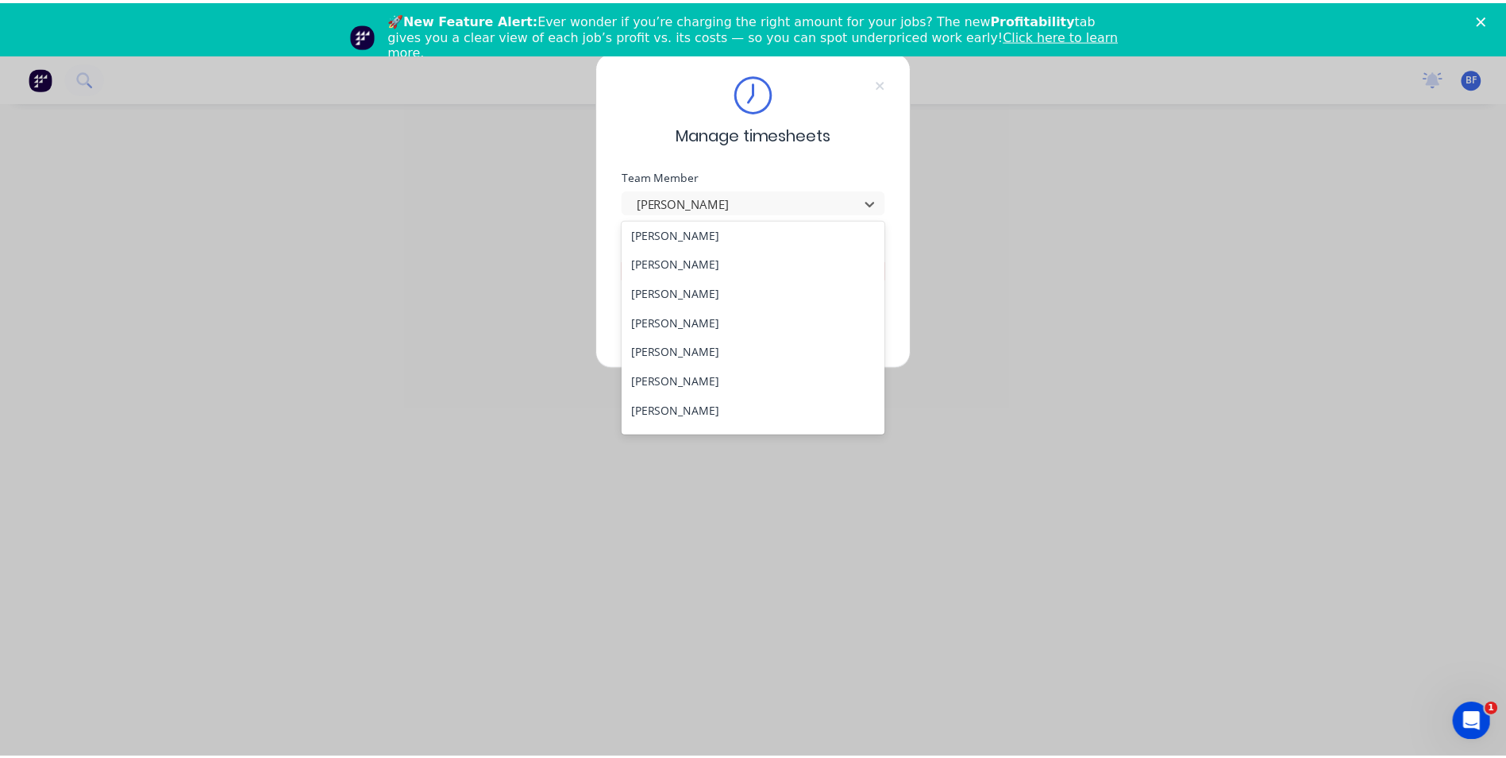
scroll to position [406, 0]
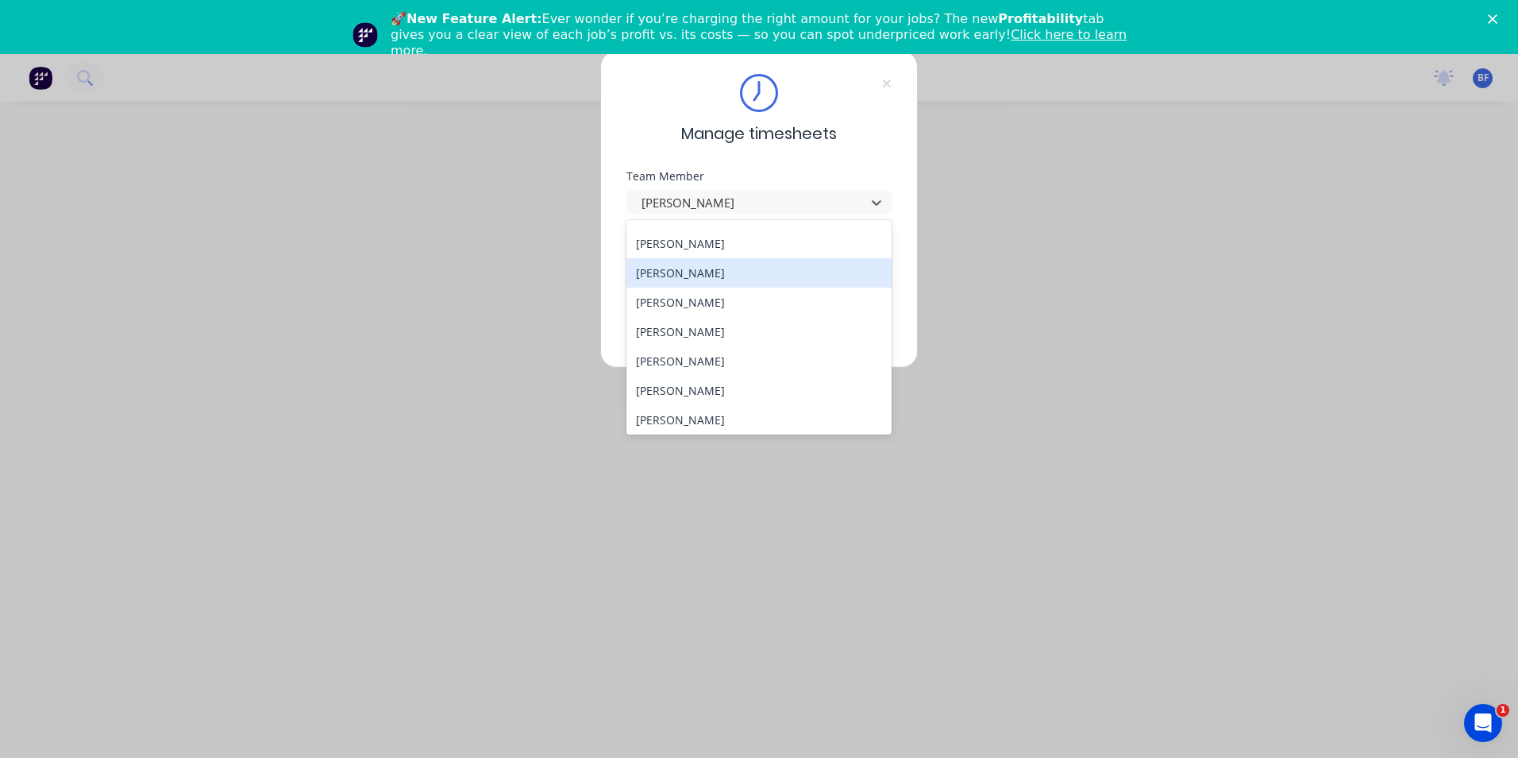
click at [684, 272] on div "[PERSON_NAME]" at bounding box center [758, 272] width 265 height 29
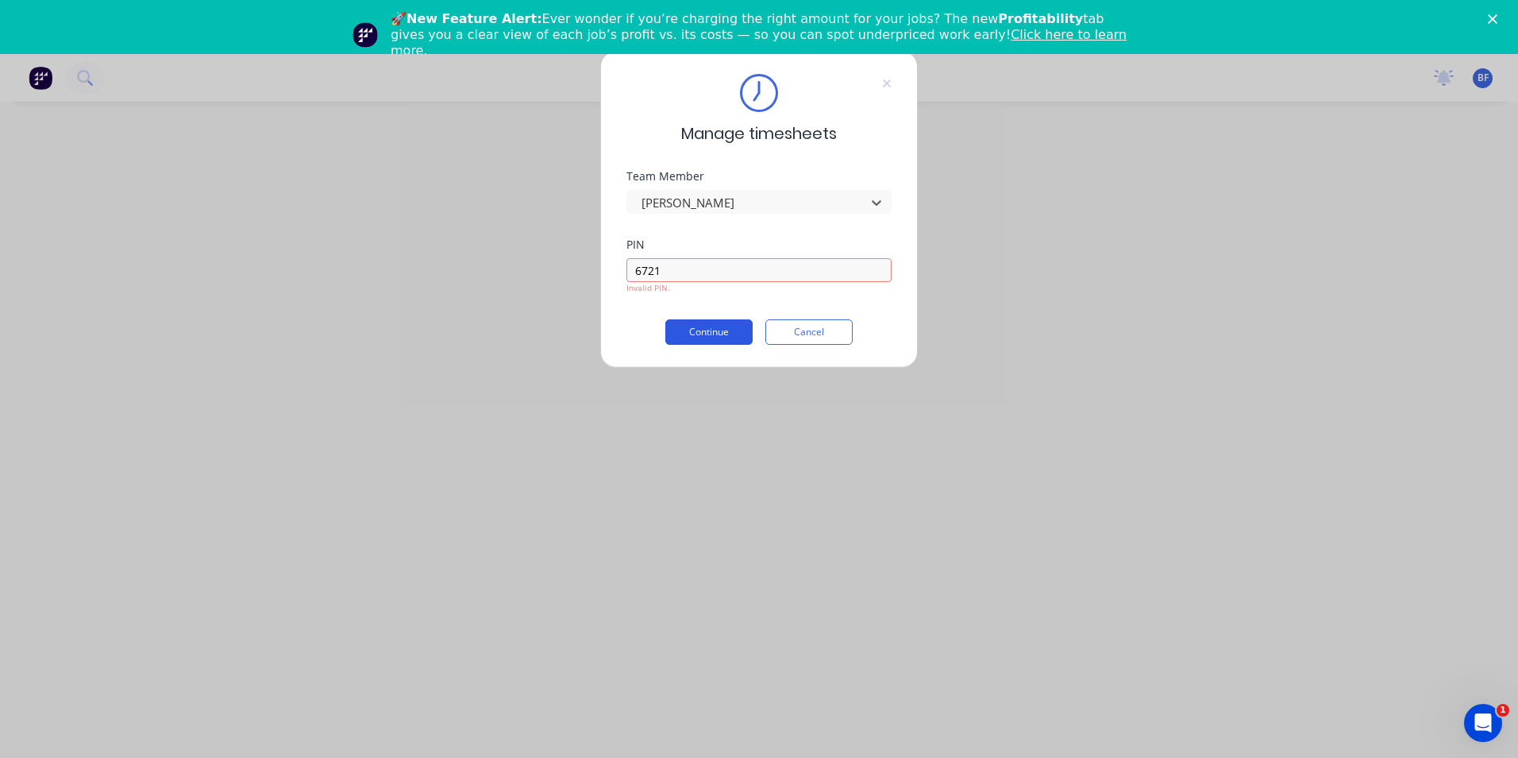
click at [695, 333] on button "Continue" at bounding box center [708, 331] width 87 height 25
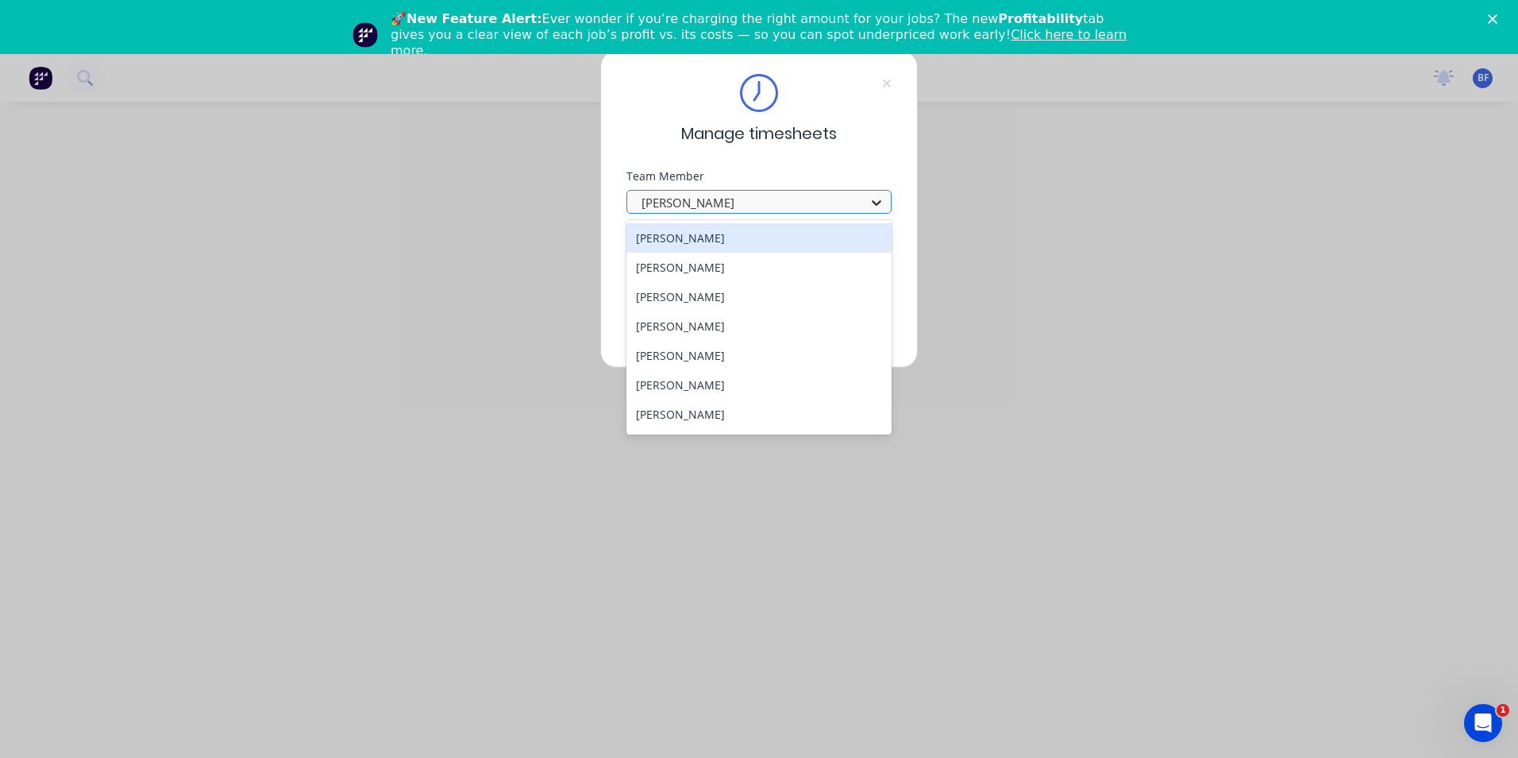
click at [870, 195] on icon at bounding box center [877, 203] width 16 height 16
click at [680, 238] on div "[PERSON_NAME]" at bounding box center [758, 237] width 265 height 29
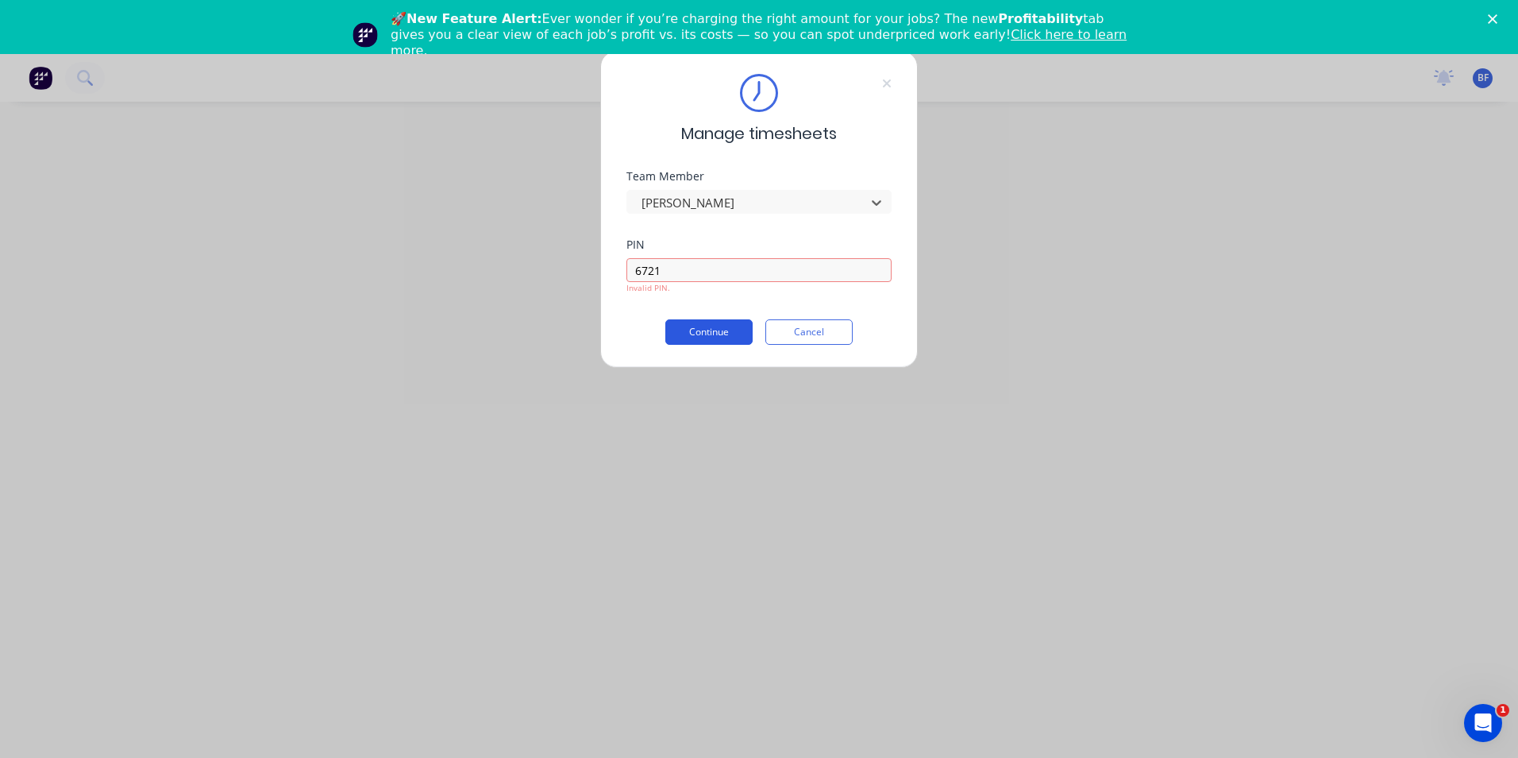
click at [706, 331] on button "Continue" at bounding box center [708, 331] width 87 height 25
click at [889, 80] on icon at bounding box center [887, 83] width 10 height 13
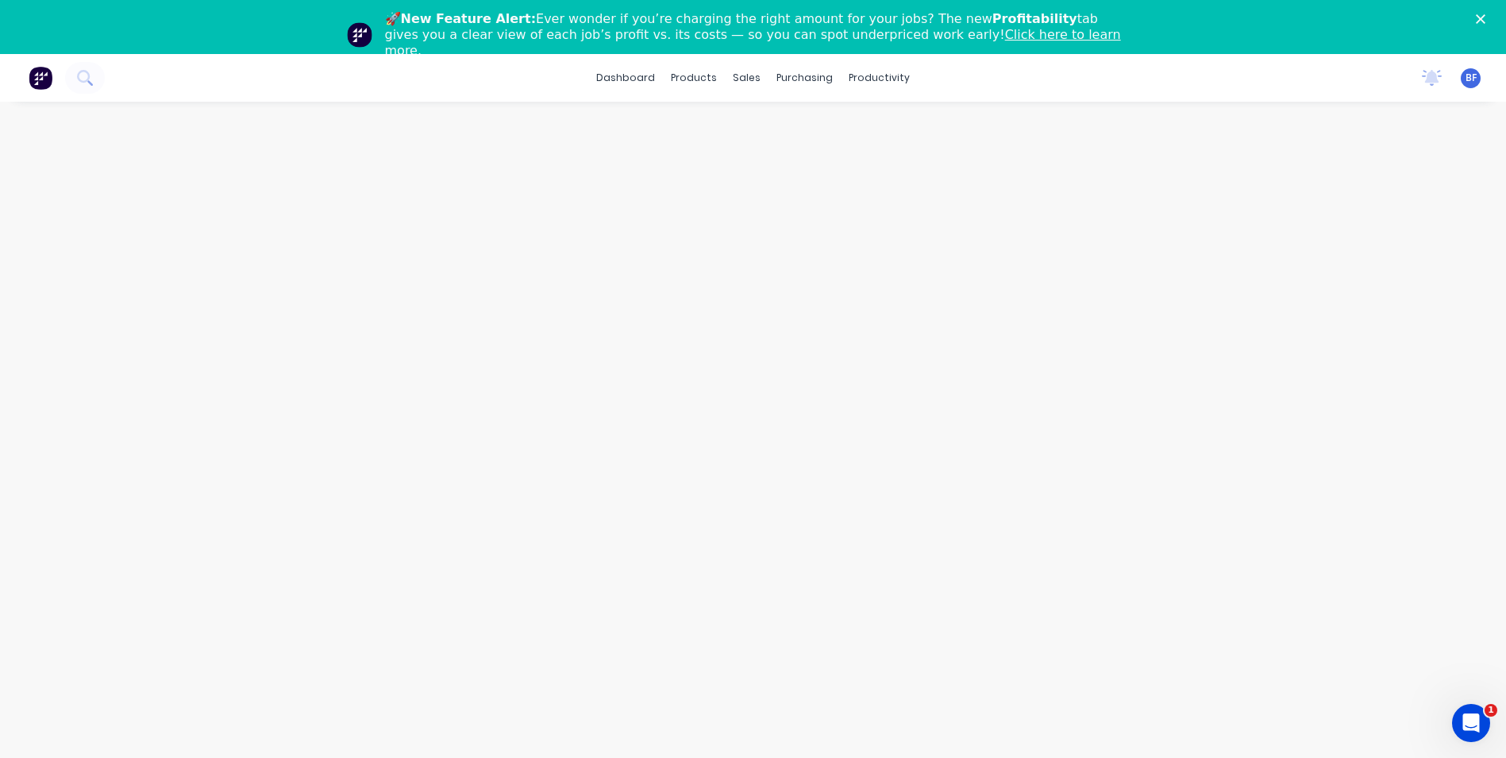
click at [1486, 17] on polygon "Close" at bounding box center [1481, 19] width 10 height 10
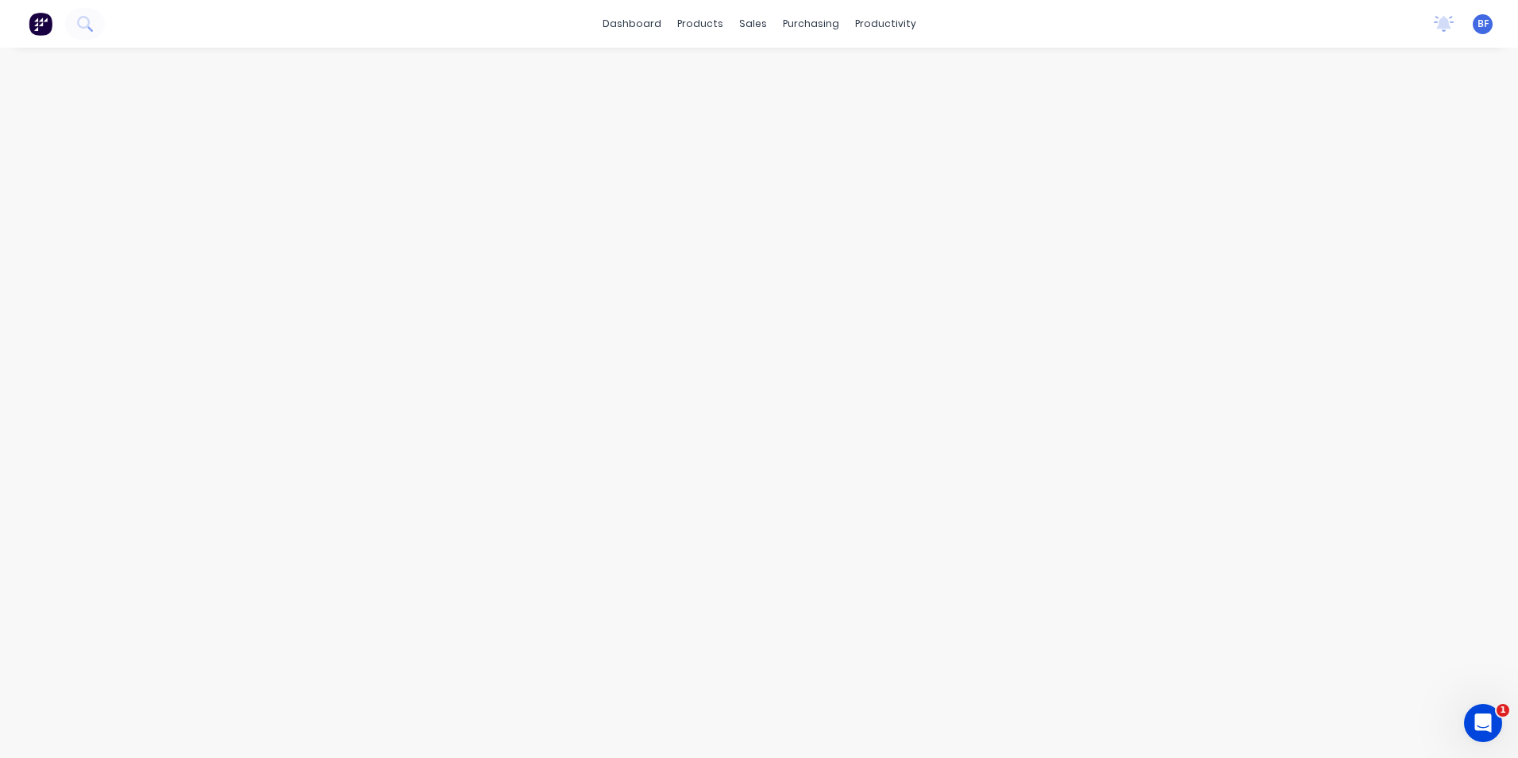
click at [1486, 28] on span "BF" at bounding box center [1483, 24] width 11 height 14
click at [1339, 175] on div "Profile" at bounding box center [1342, 182] width 32 height 14
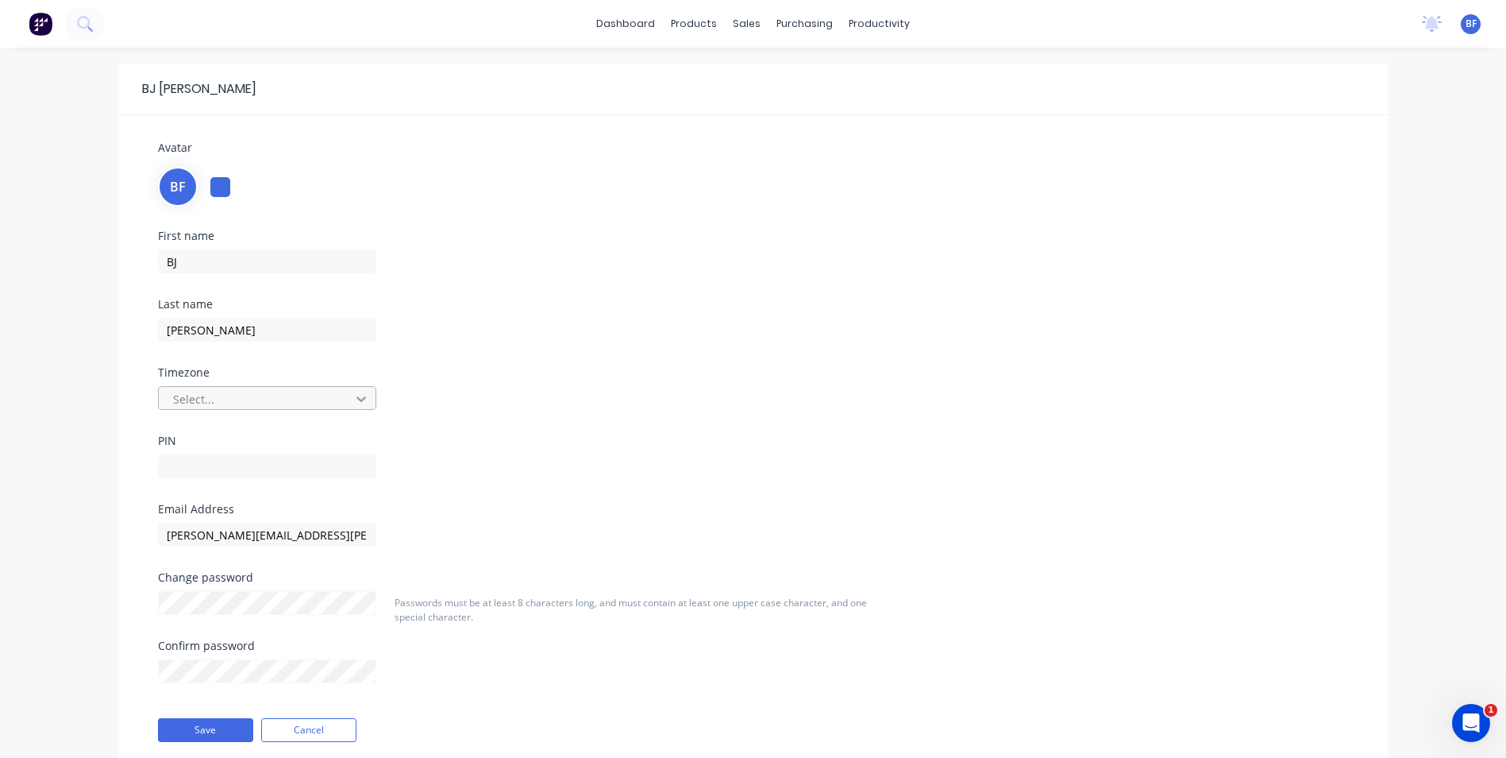
click at [355, 402] on icon at bounding box center [361, 399] width 16 height 16
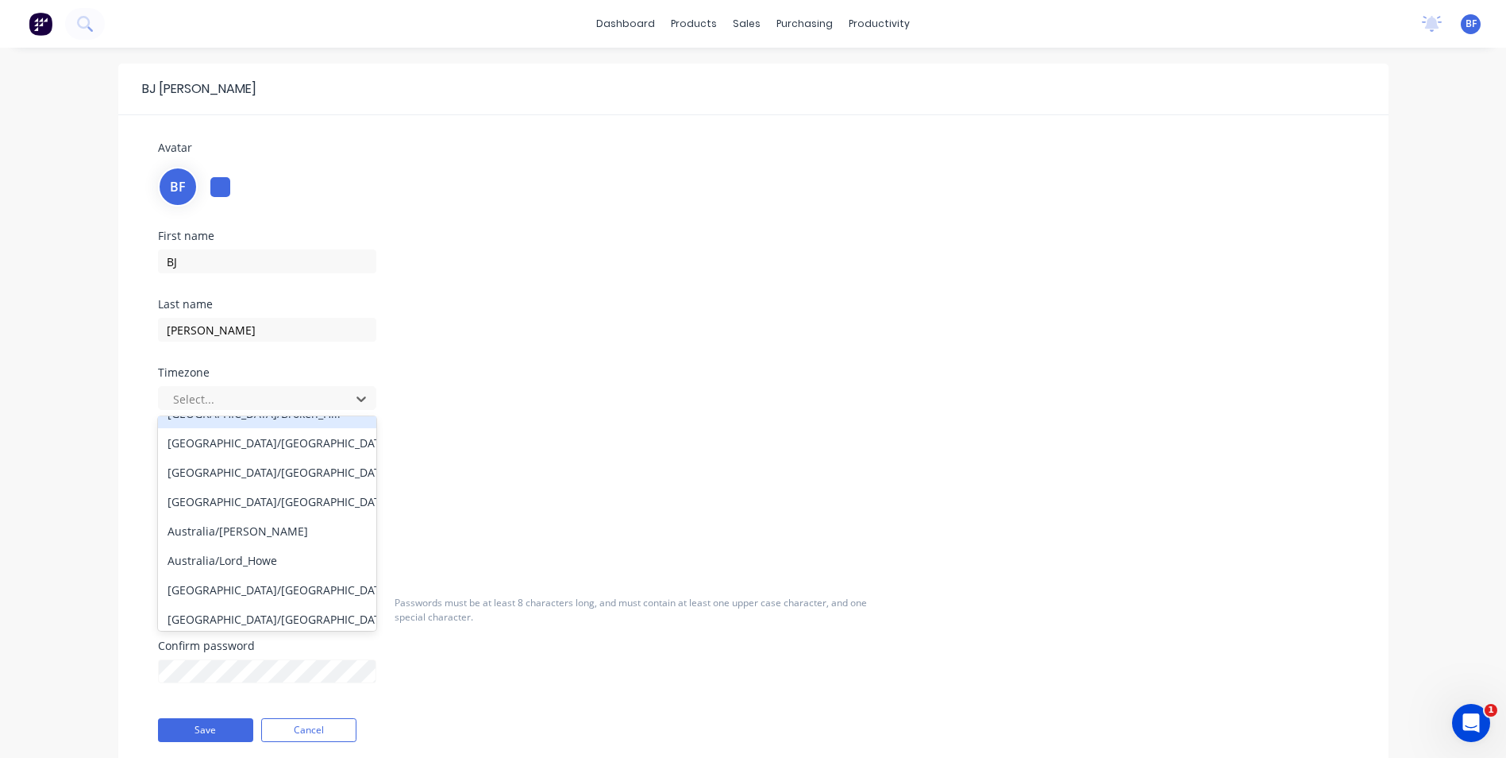
scroll to position [159, 0]
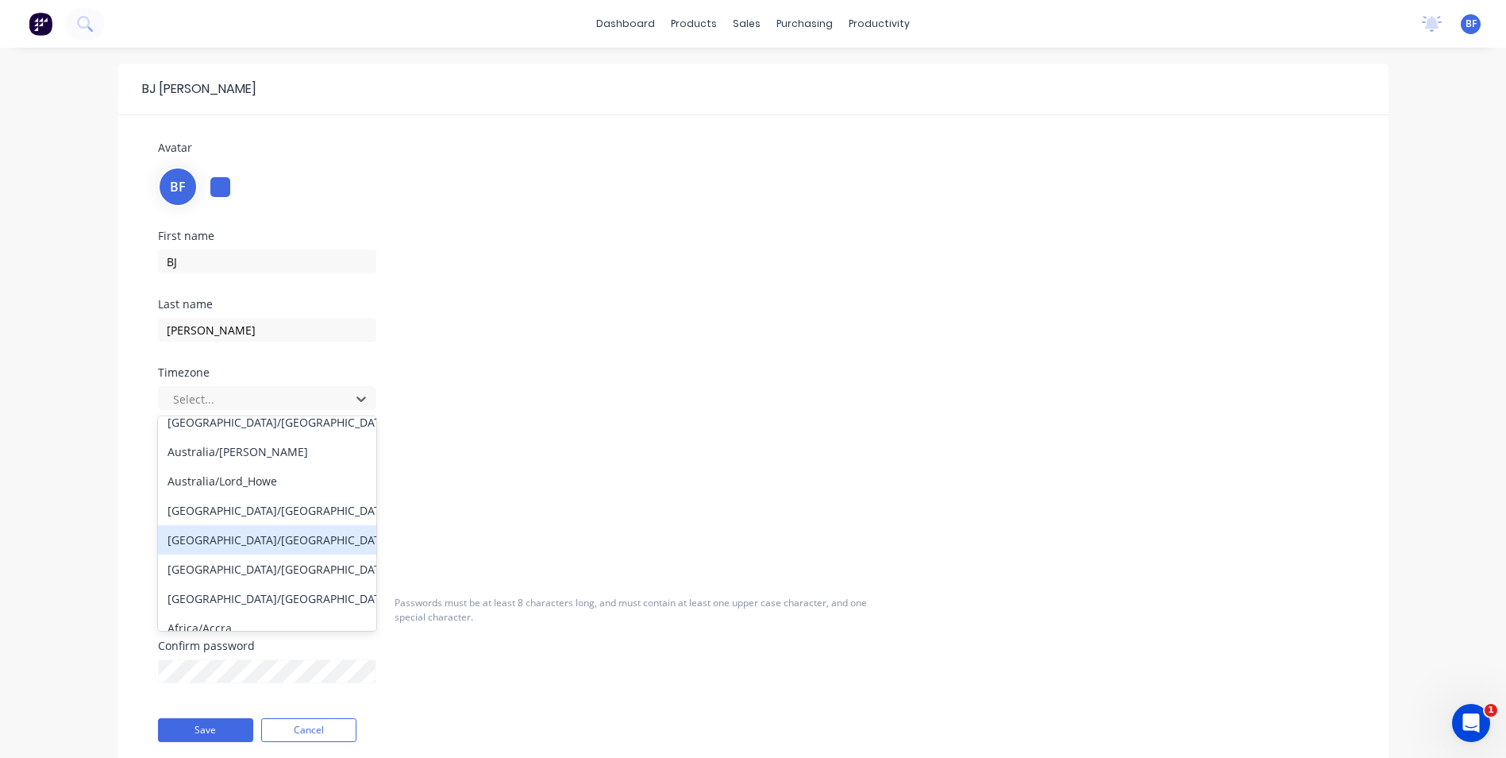
click at [244, 546] on div "Australia/Perth" at bounding box center [267, 539] width 218 height 29
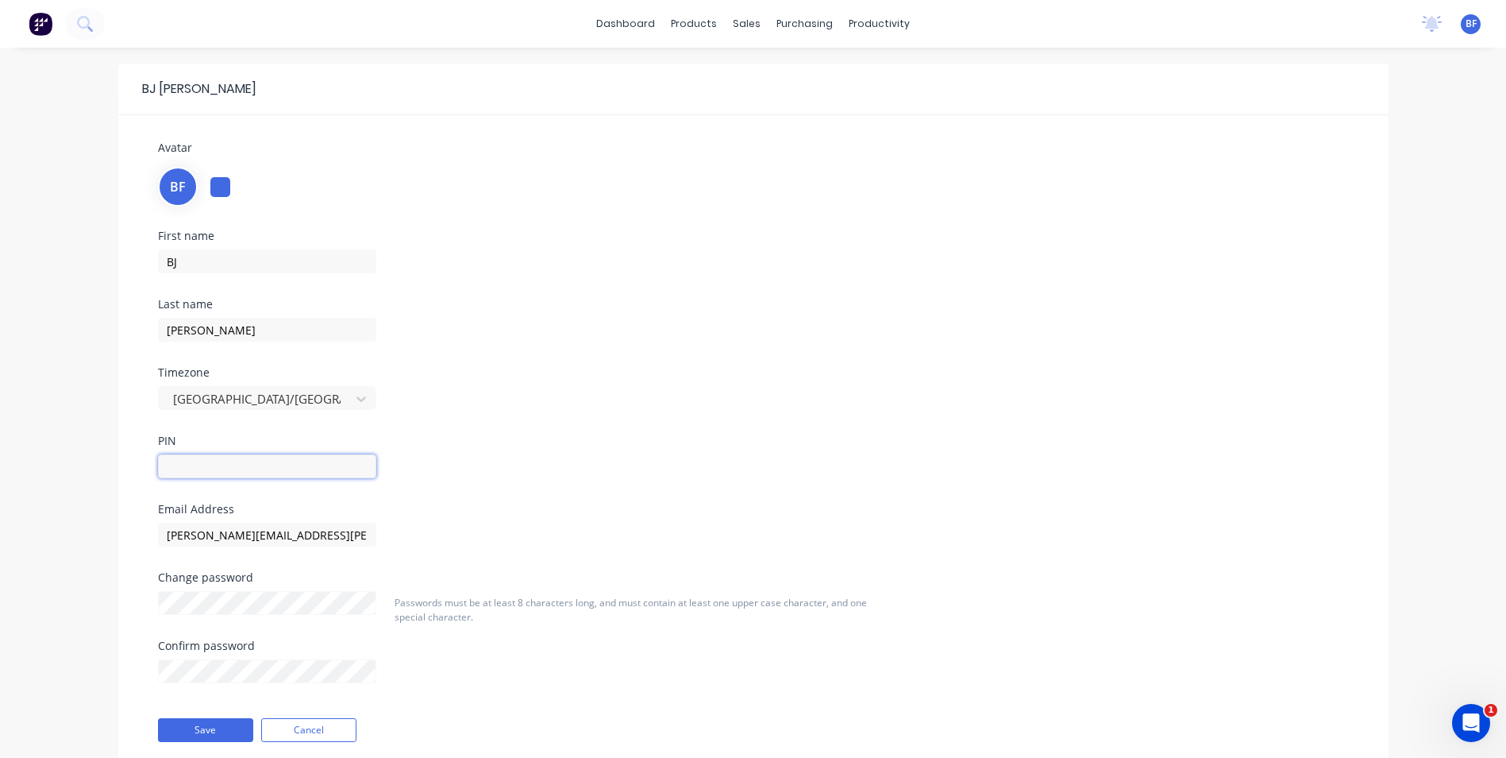
click at [198, 472] on input "text" at bounding box center [267, 466] width 218 height 24
type input "6721"
click at [752, 678] on div "Passwords must be at least 8 characters long, and must contain at least one upp…" at bounding box center [641, 652] width 507 height 113
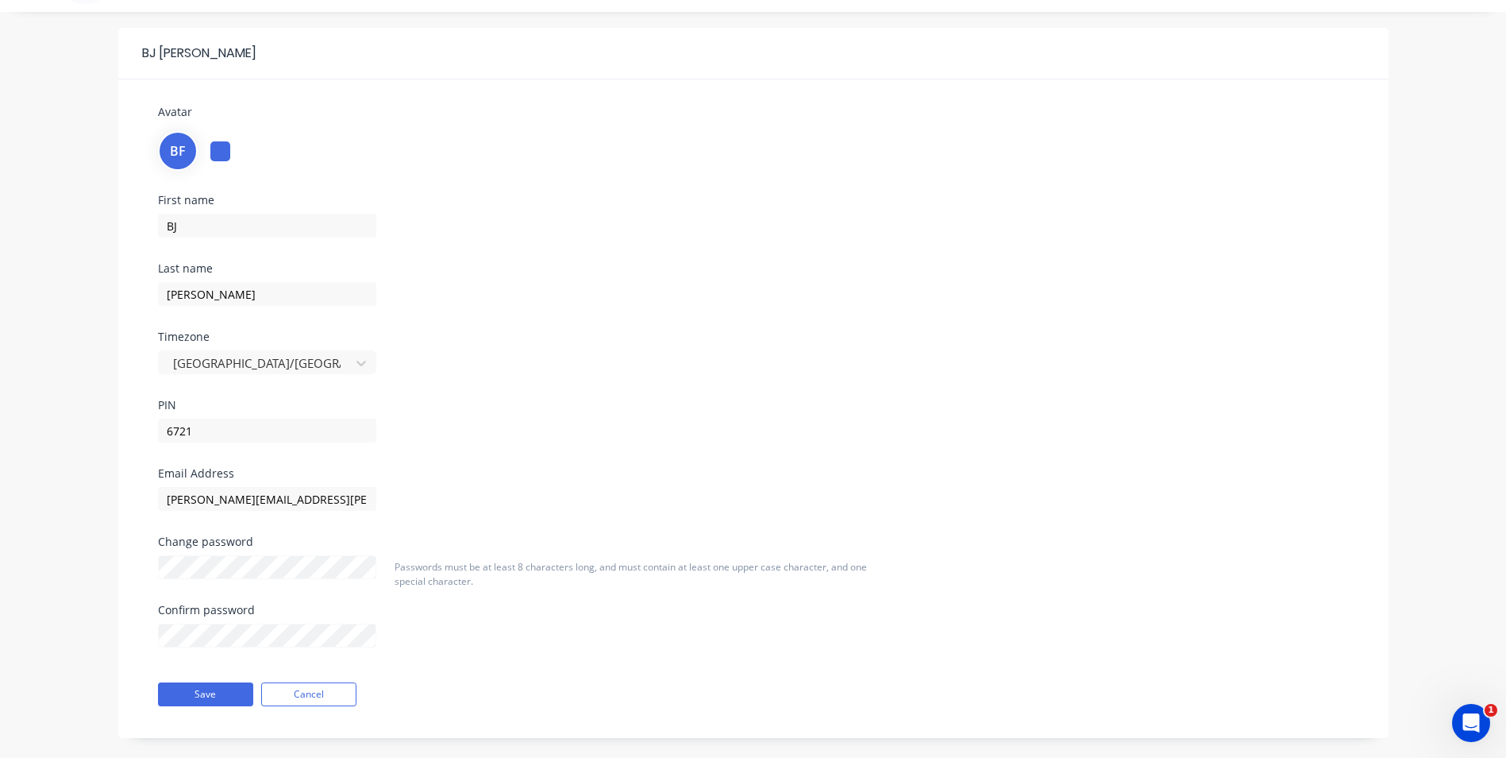
scroll to position [56, 0]
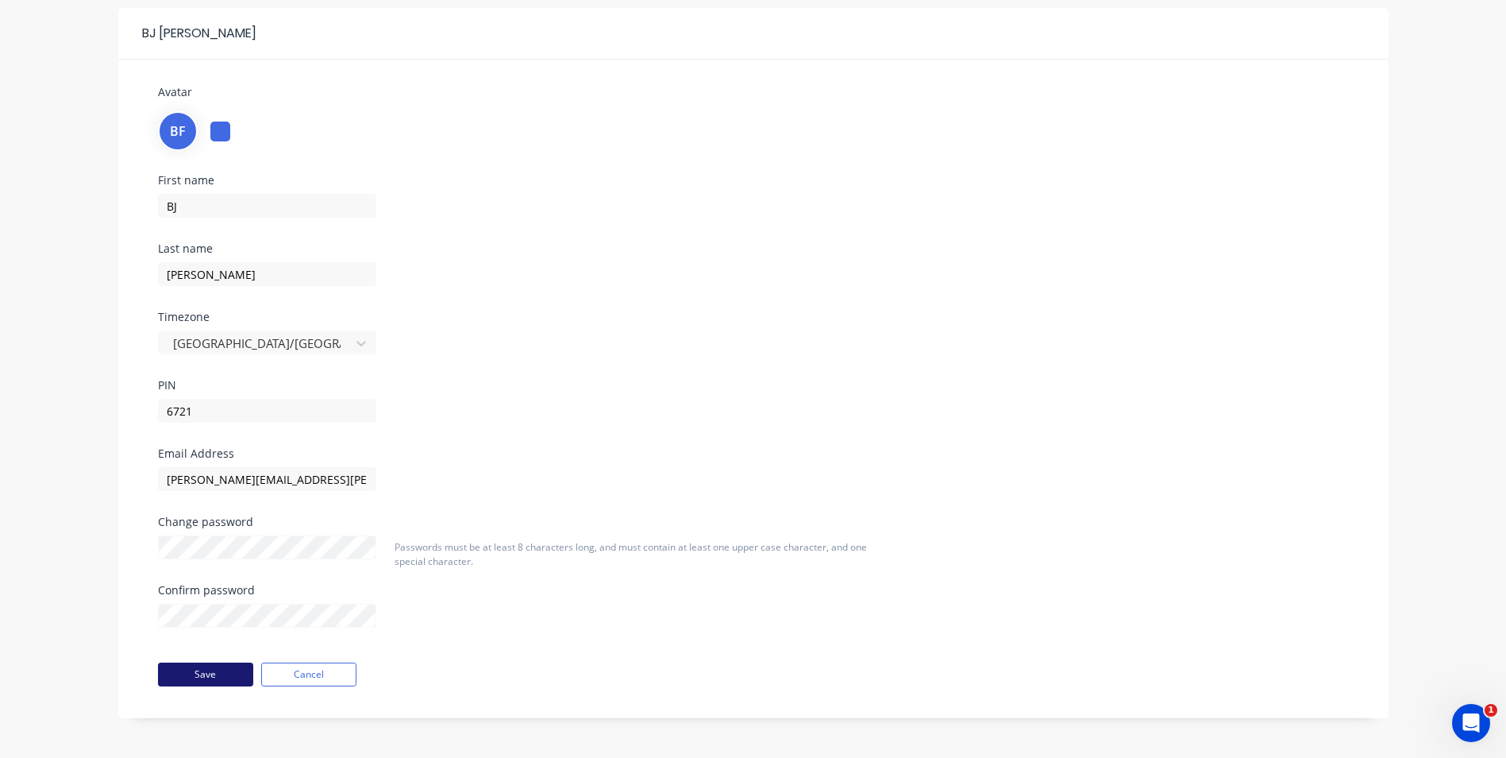
click at [198, 668] on button "Save" at bounding box center [205, 674] width 95 height 24
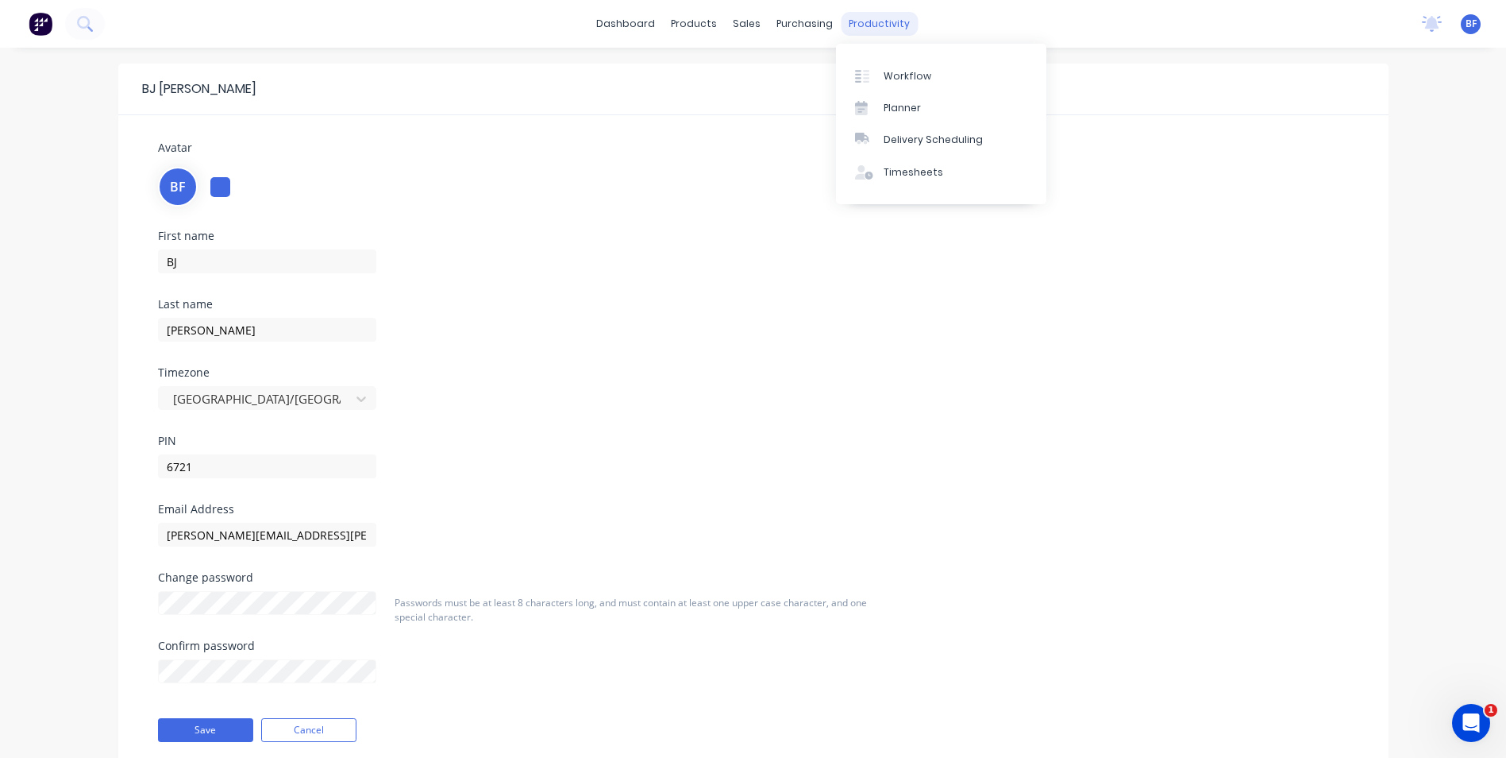
click at [867, 17] on div "productivity" at bounding box center [879, 24] width 77 height 24
click at [909, 175] on div "Timesheets" at bounding box center [914, 172] width 60 height 14
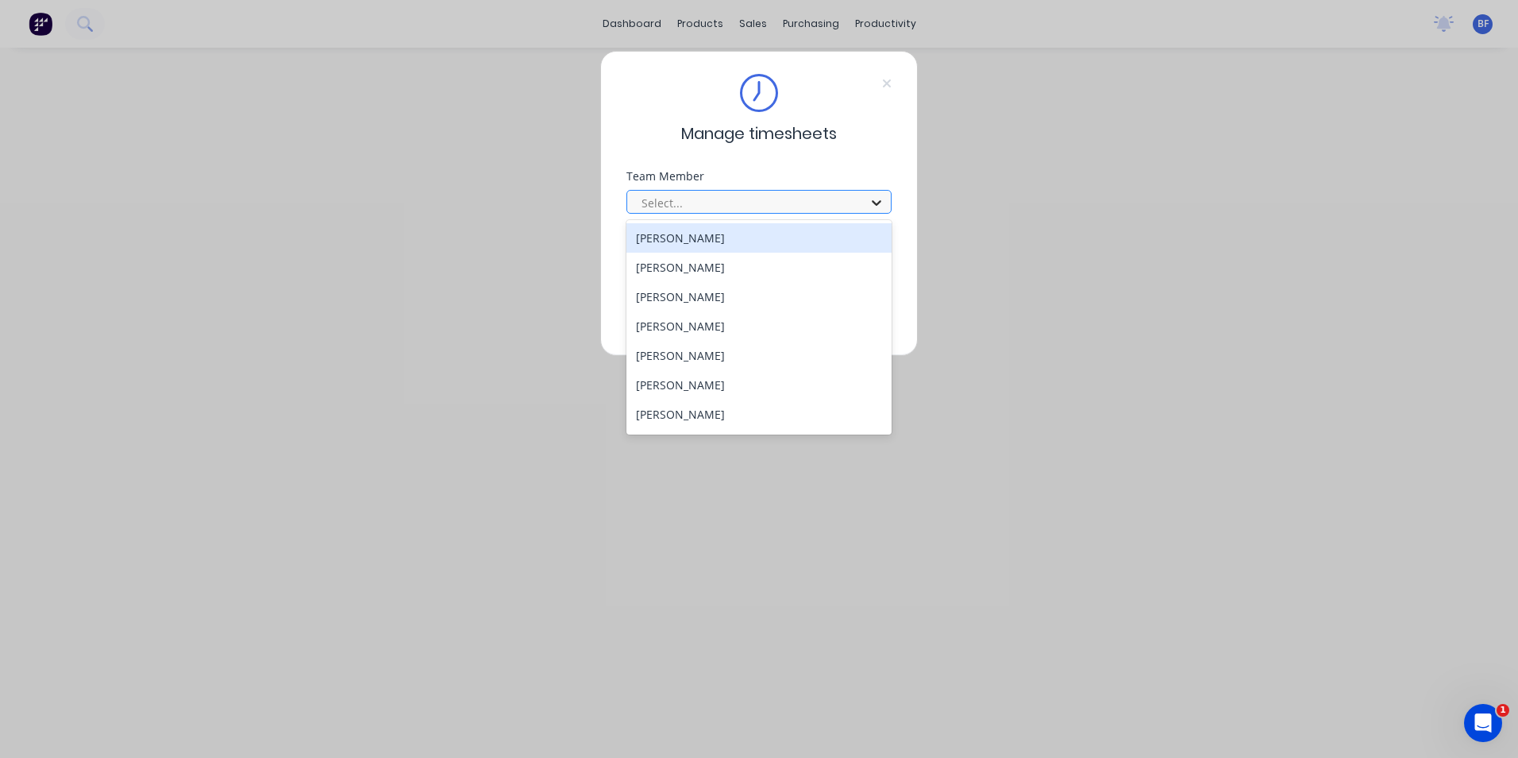
click at [879, 204] on icon at bounding box center [877, 203] width 16 height 16
click at [662, 241] on div "[PERSON_NAME]" at bounding box center [758, 237] width 265 height 29
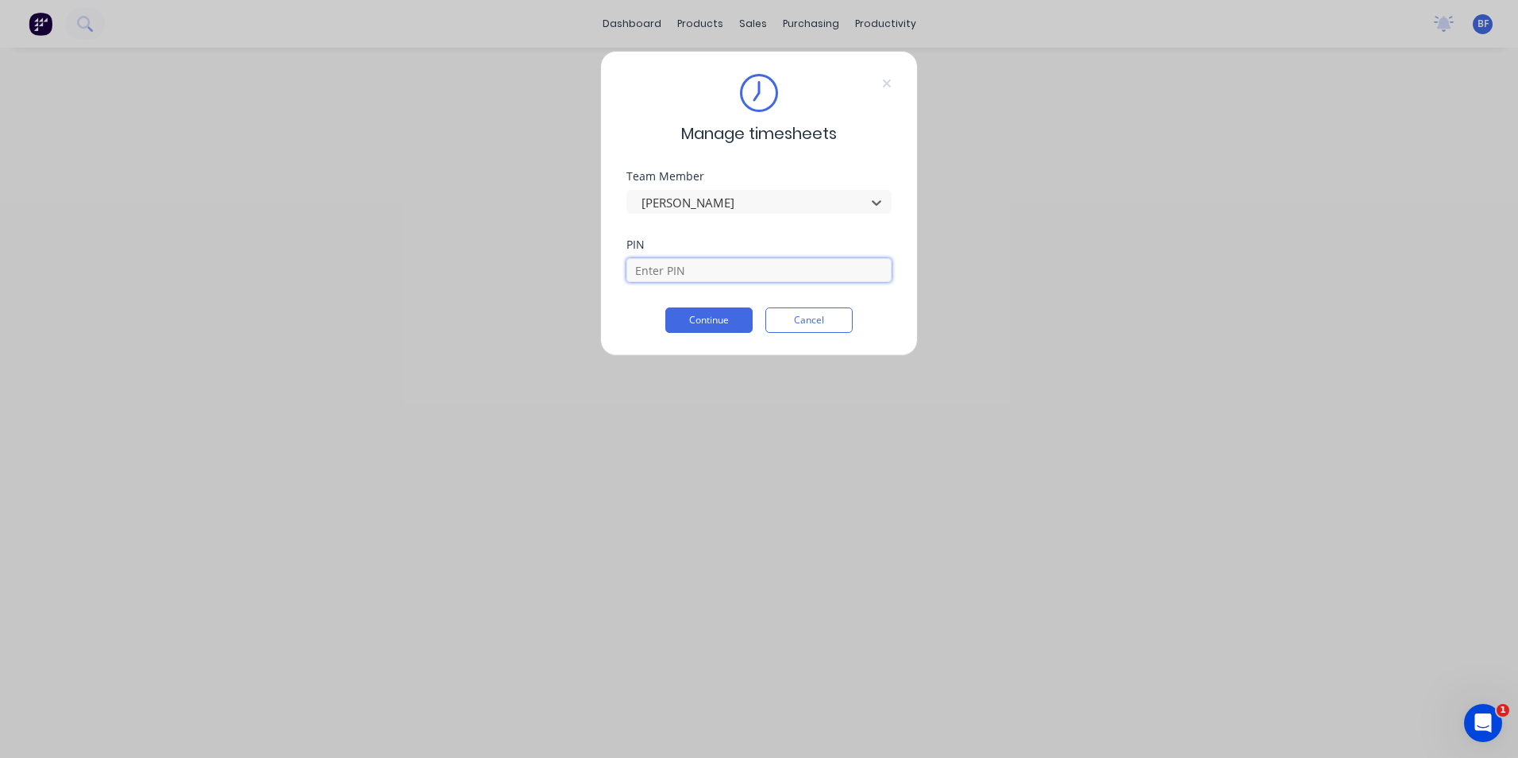
click at [678, 276] on input at bounding box center [758, 270] width 265 height 24
type input "6721"
click at [700, 316] on button "Continue" at bounding box center [708, 319] width 87 height 25
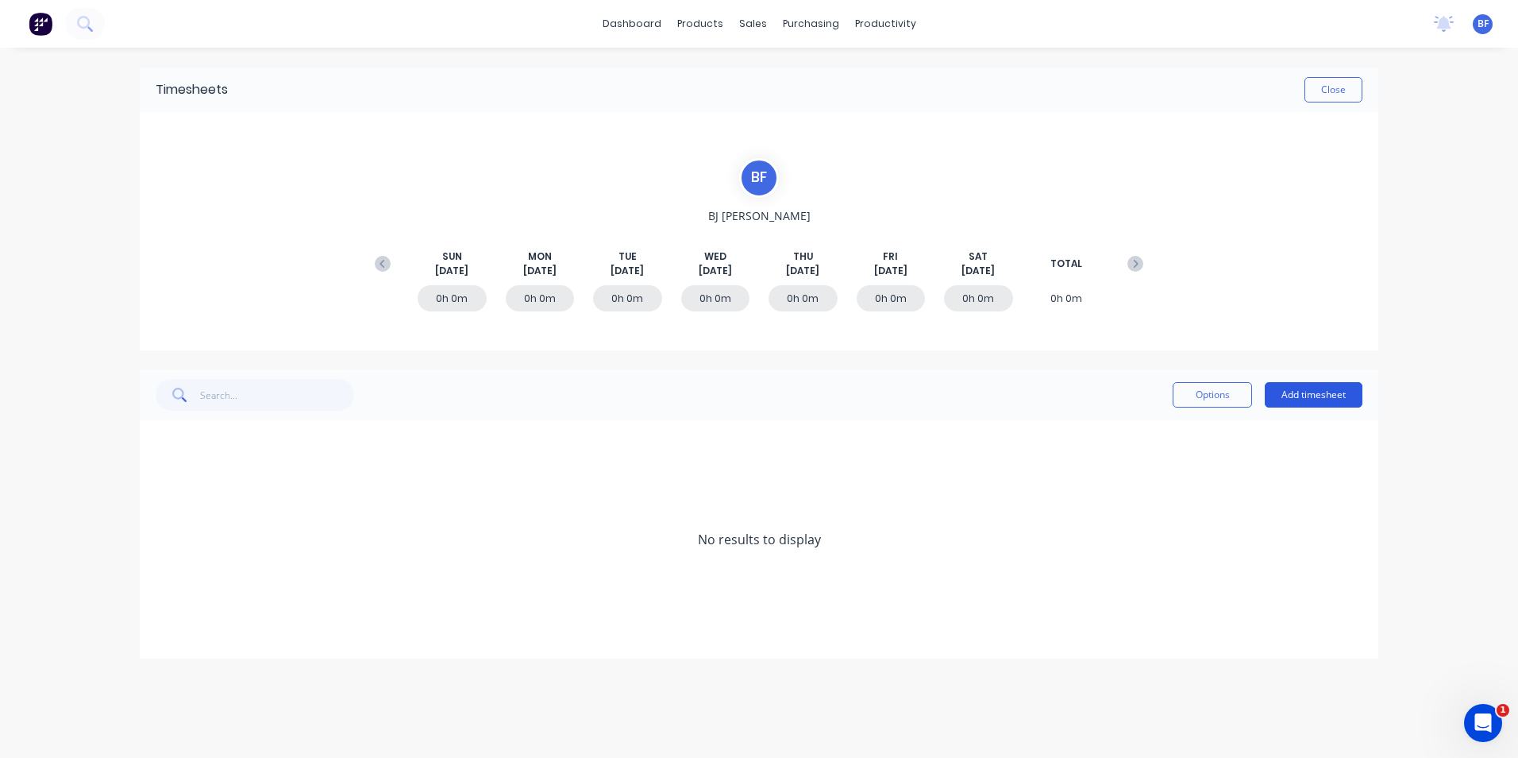
click at [1296, 394] on button "Add timesheet" at bounding box center [1314, 394] width 98 height 25
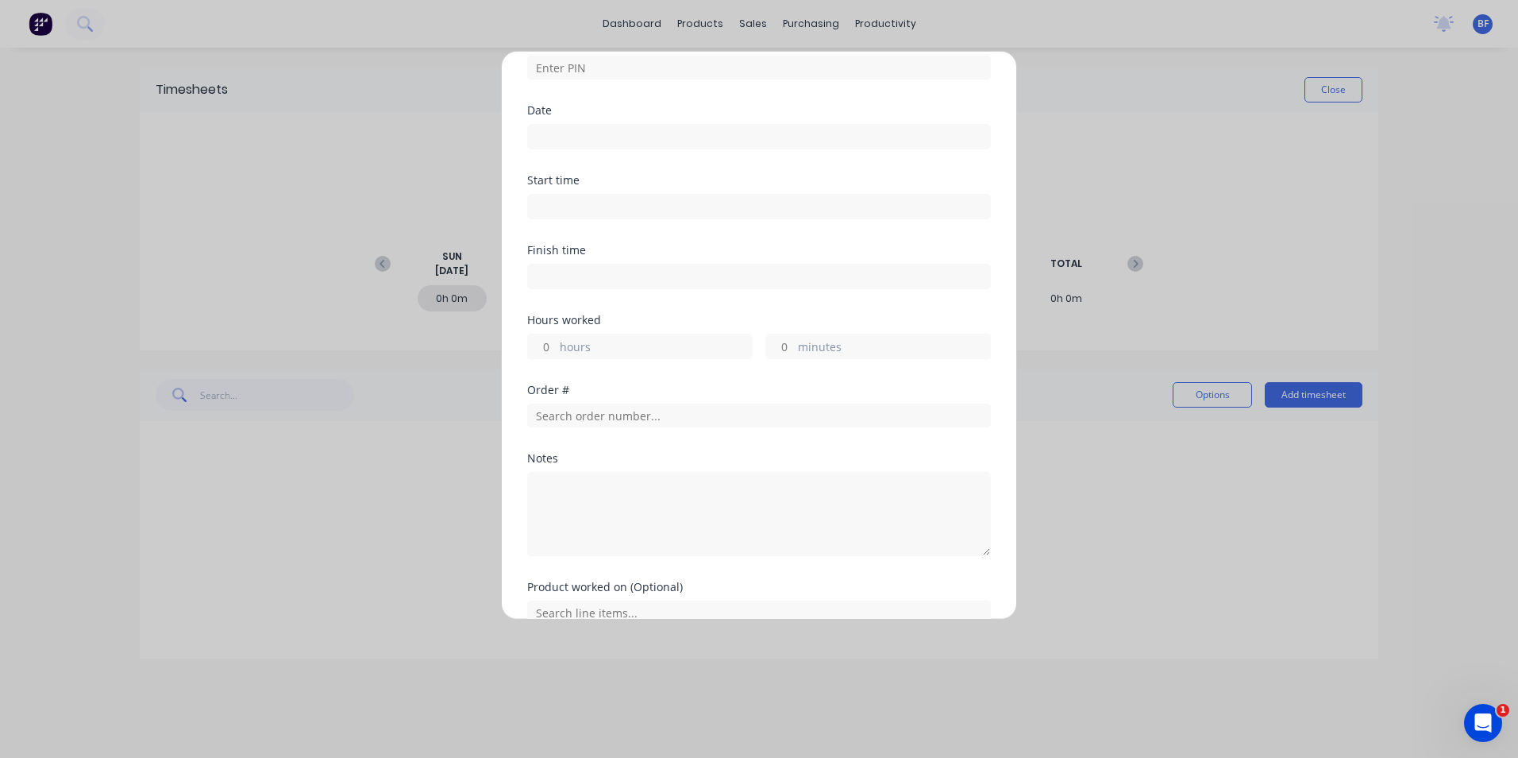
scroll to position [55, 0]
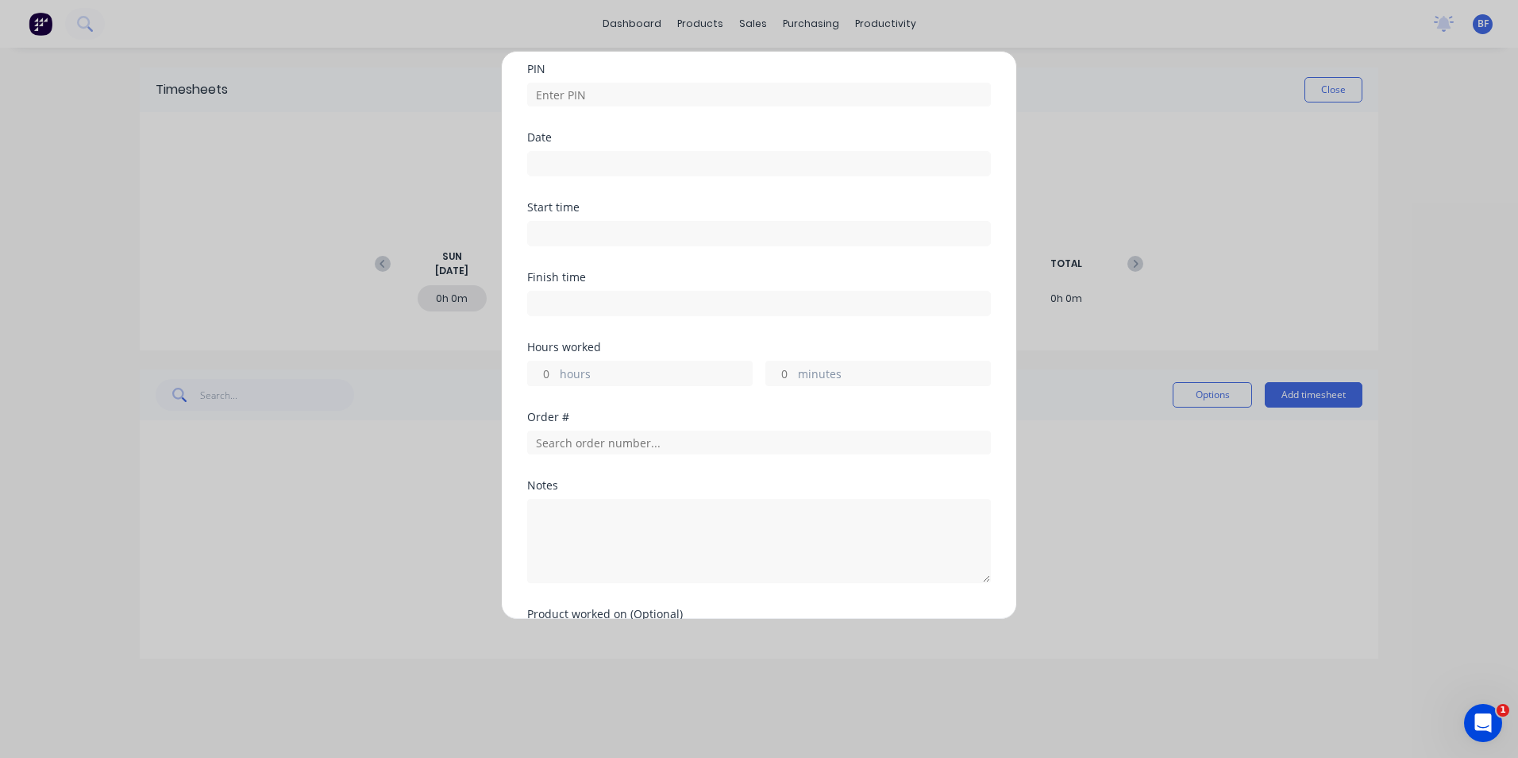
click at [1317, 222] on div "Add timesheet PIN Date Start time Finish time Hours worked hours minutes Order …" at bounding box center [759, 379] width 1518 height 758
click at [1324, 88] on div "Add timesheet PIN Date Start time Finish time Hours worked hours minutes Order …" at bounding box center [759, 379] width 1518 height 758
click at [1061, 253] on div "Add timesheet PIN Date Start time Finish time Hours worked hours minutes Order …" at bounding box center [759, 379] width 1518 height 758
click at [1132, 165] on div "Add timesheet PIN Date Start time Finish time Hours worked hours minutes Order …" at bounding box center [759, 379] width 1518 height 758
click at [1344, 83] on div "Add timesheet PIN Date Start time Finish time Hours worked hours minutes Order …" at bounding box center [759, 379] width 1518 height 758
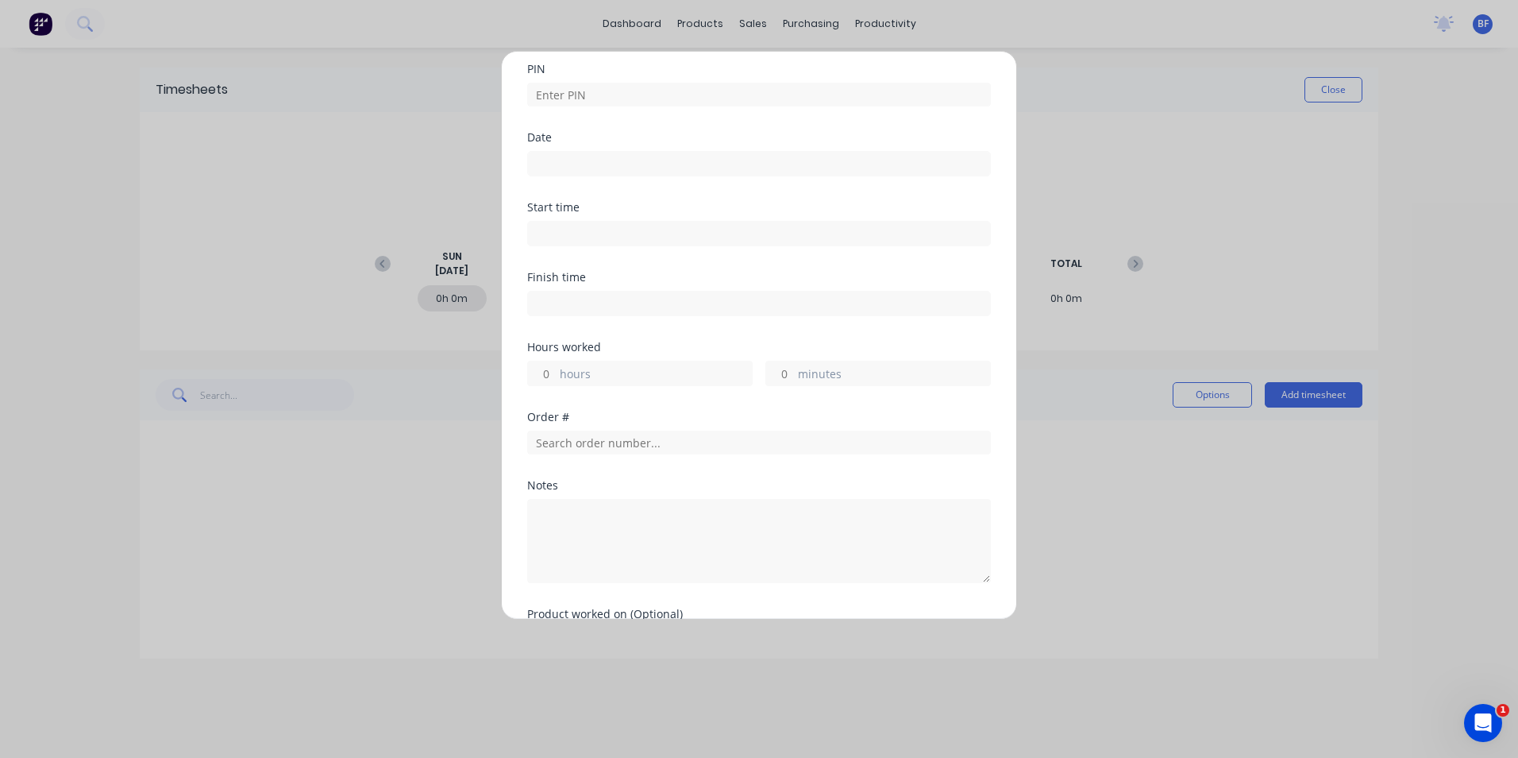
click at [634, 28] on div "Add timesheet PIN Date Start time Finish time Hours worked hours minutes Order …" at bounding box center [759, 379] width 1518 height 758
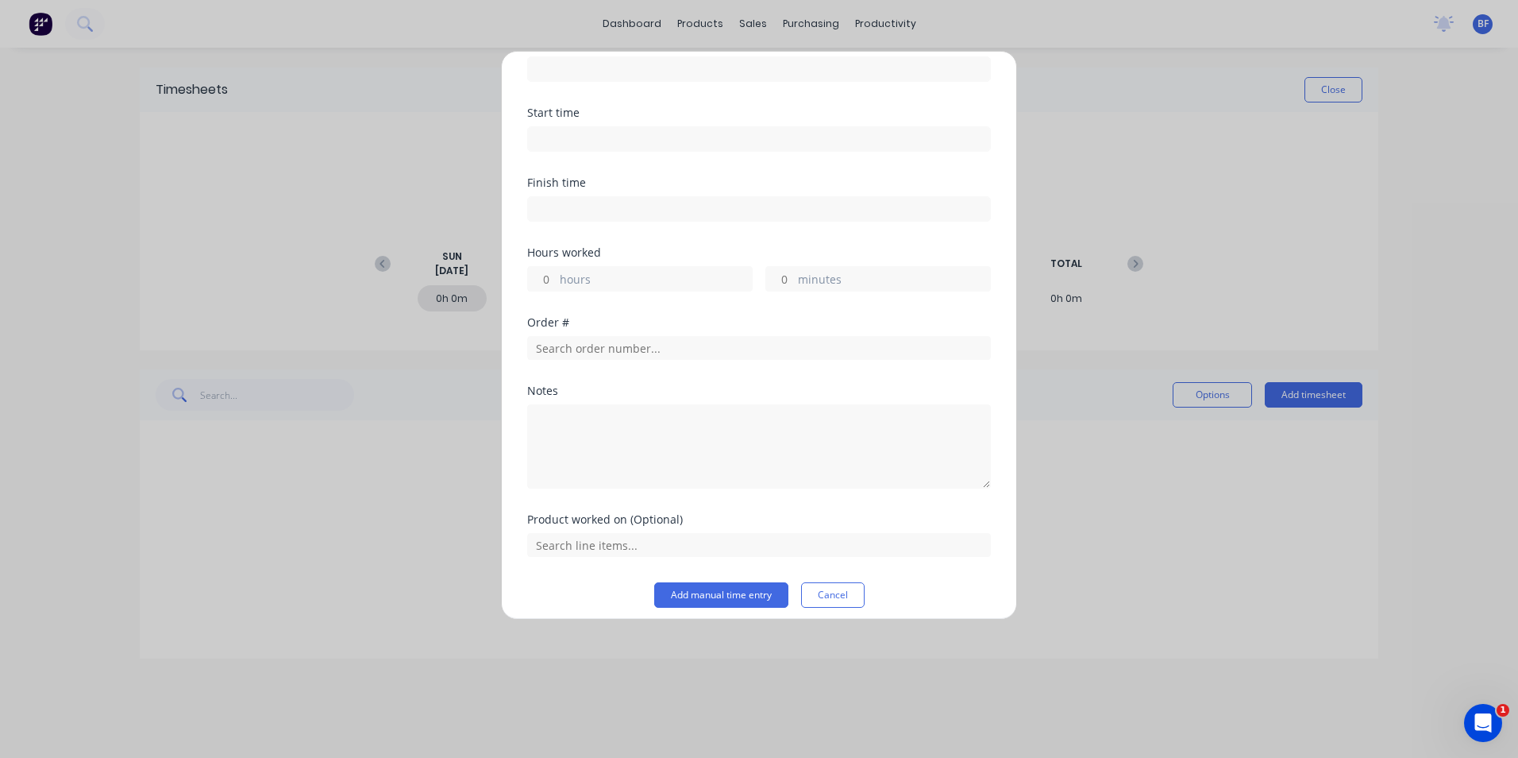
scroll to position [160, 0]
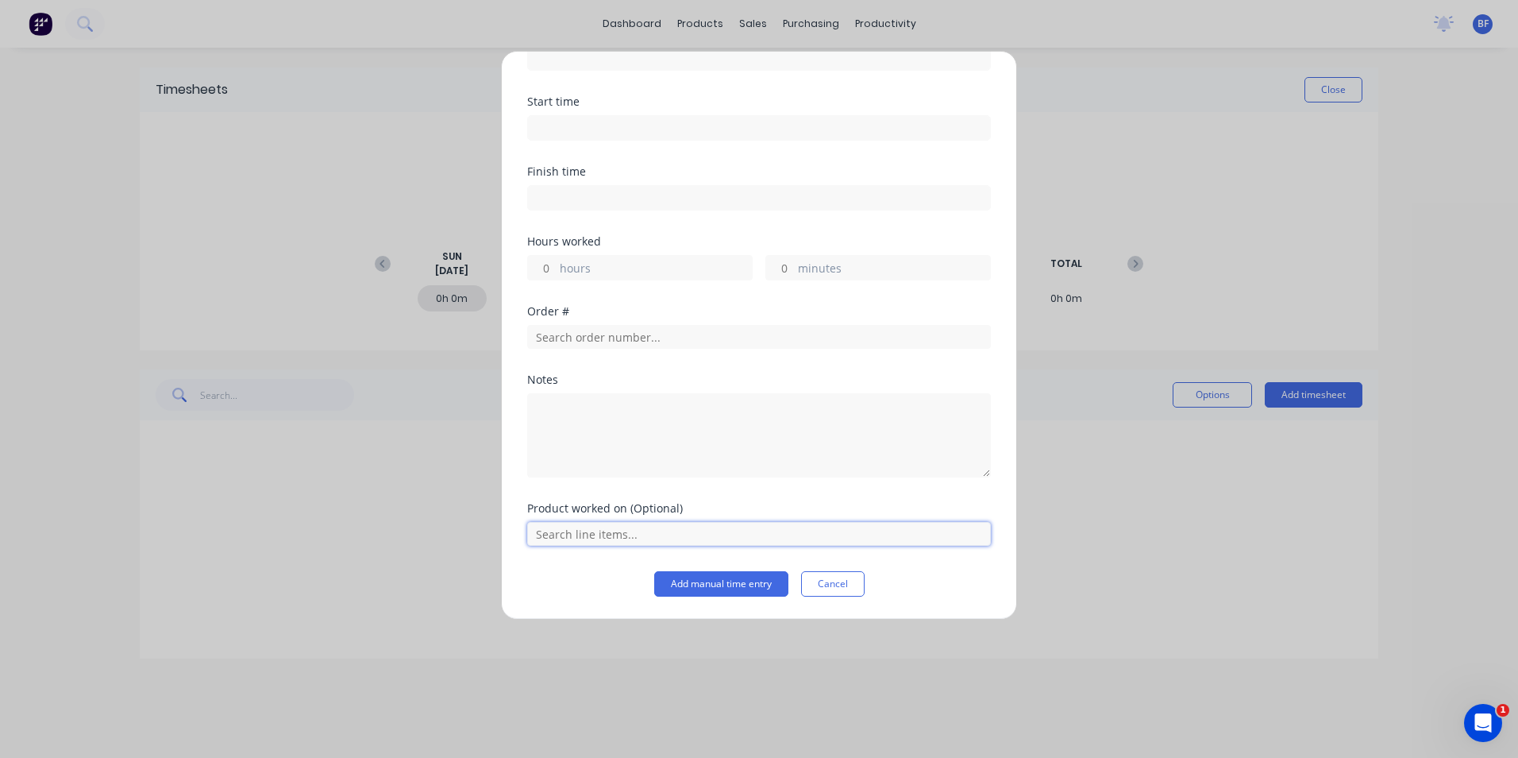
click at [915, 530] on input "text" at bounding box center [759, 534] width 464 height 24
click at [837, 593] on button "Cancel" at bounding box center [833, 583] width 64 height 25
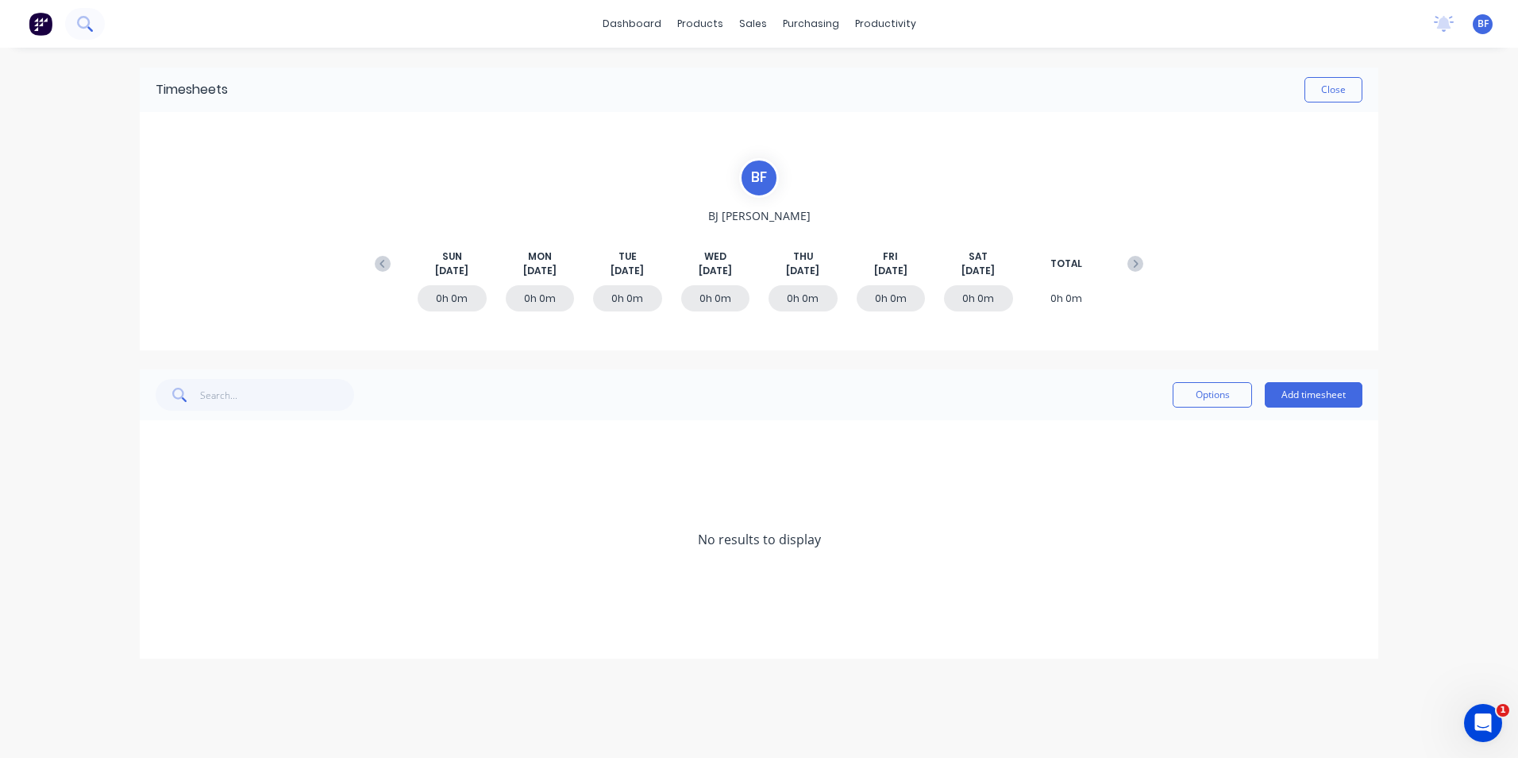
click at [85, 29] on icon at bounding box center [84, 23] width 15 height 15
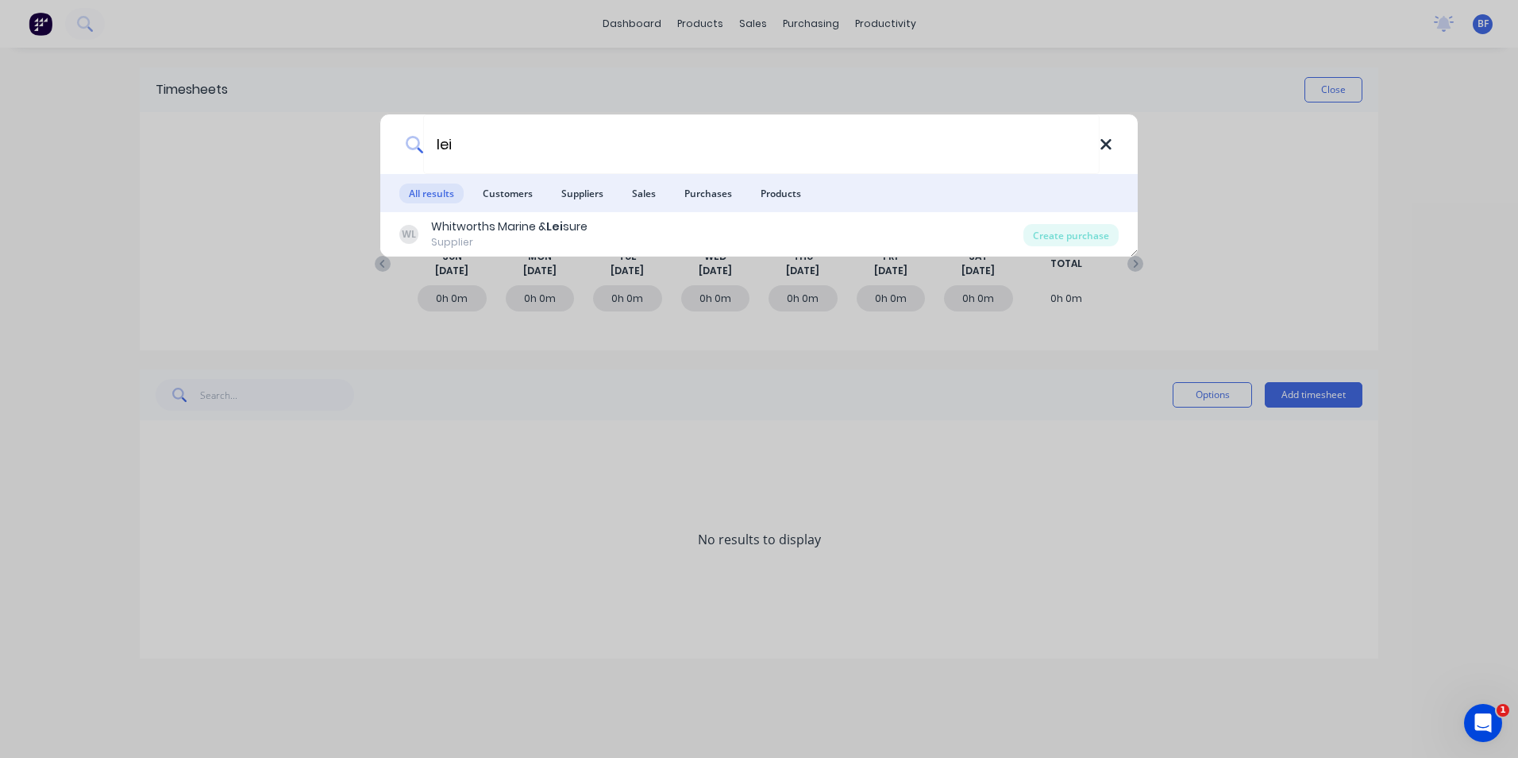
type input "lei"
click at [1107, 146] on icon at bounding box center [1106, 144] width 10 height 10
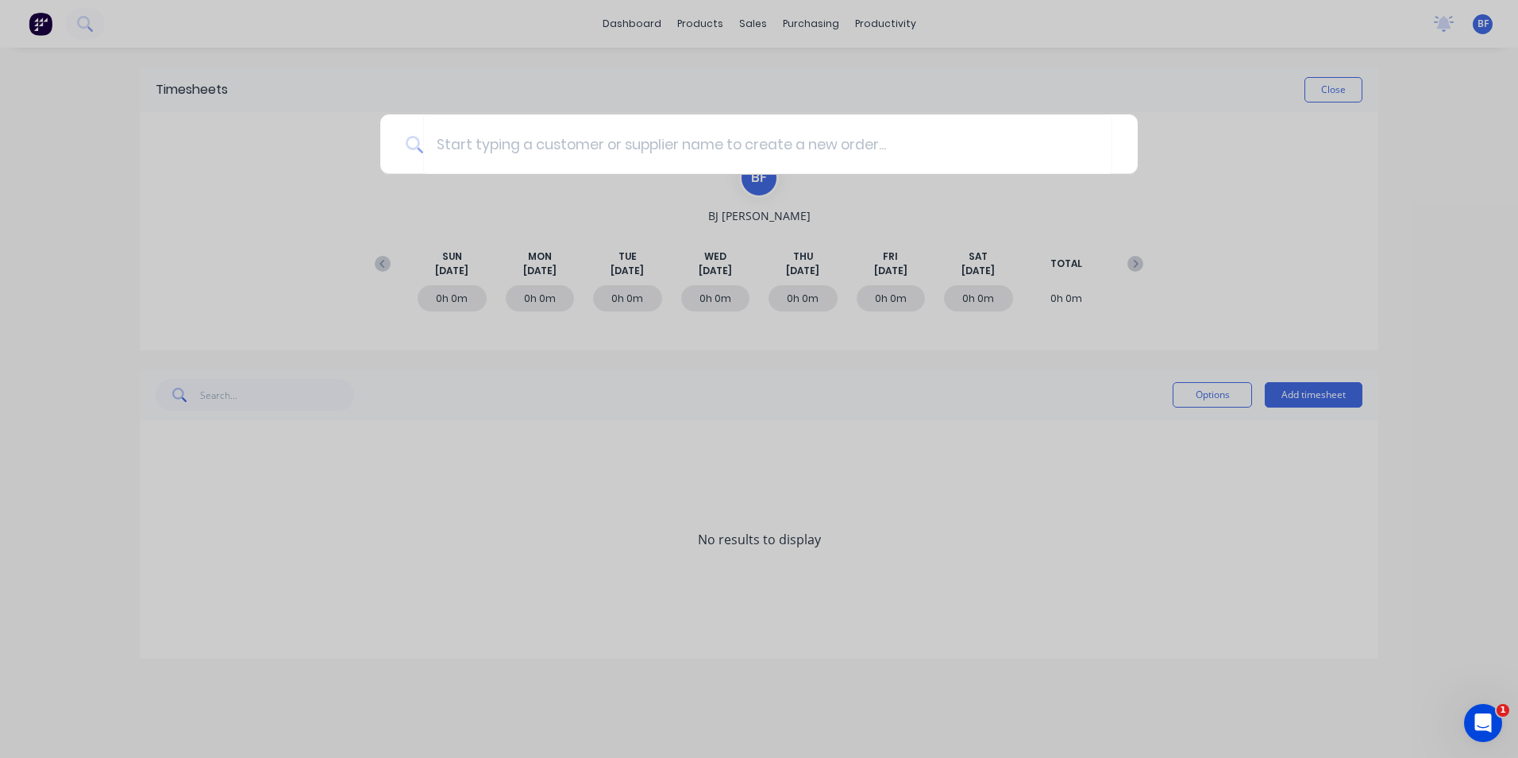
click at [878, 19] on div at bounding box center [759, 379] width 1518 height 758
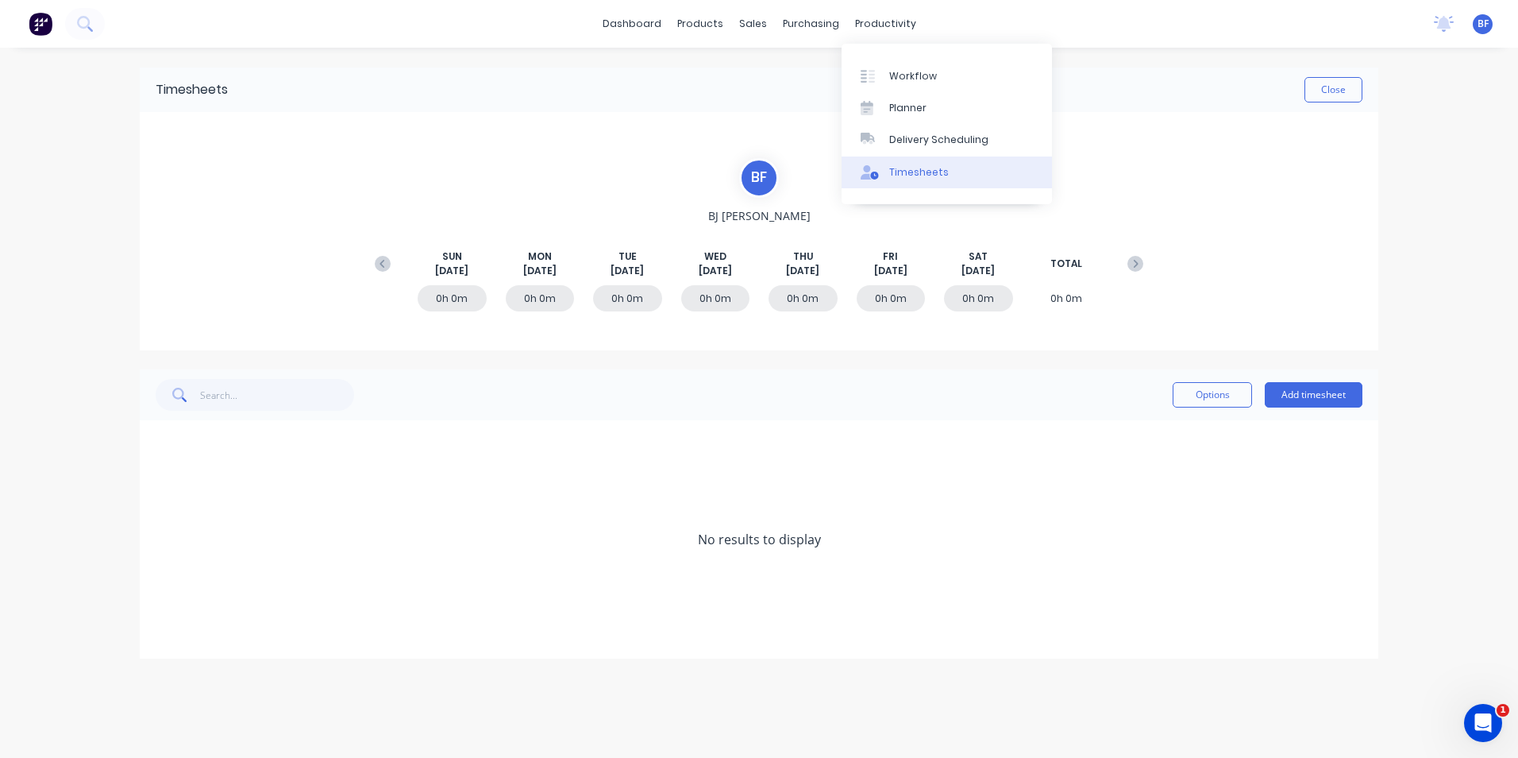
click at [908, 169] on div "Timesheets" at bounding box center [919, 172] width 60 height 14
click at [1316, 94] on button "Close" at bounding box center [1334, 89] width 58 height 25
